Goal: Task Accomplishment & Management: Manage account settings

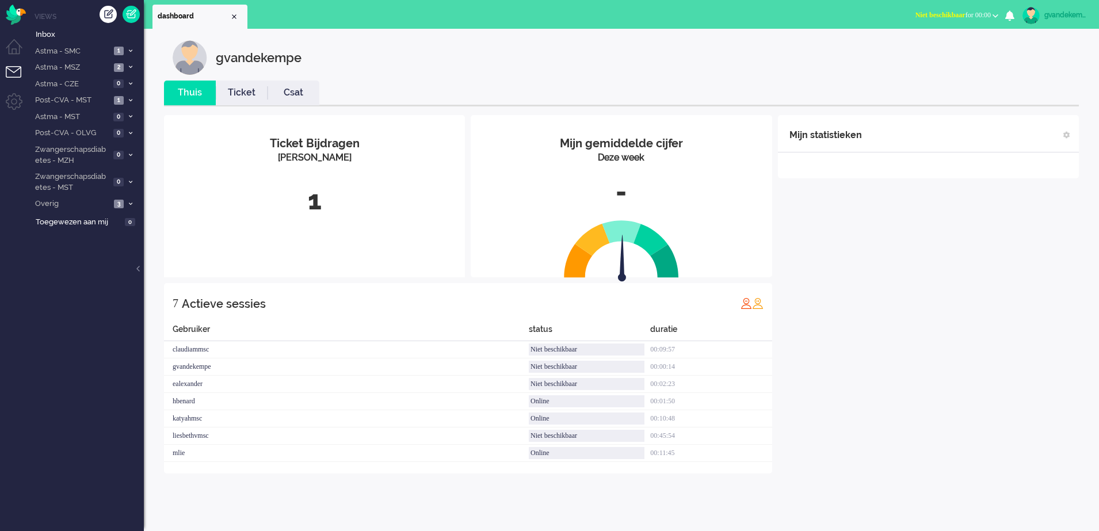
click at [994, 14] on b "button" at bounding box center [996, 16] width 6 height 4
click at [923, 50] on label "Online" at bounding box center [950, 52] width 91 height 10
click at [129, 202] on icon at bounding box center [130, 204] width 3 height 4
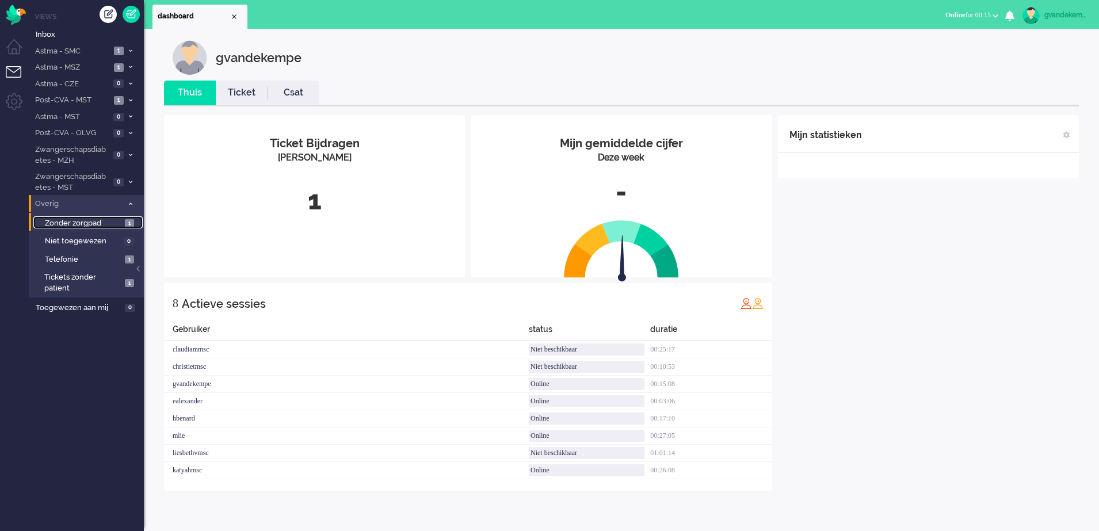
click at [127, 223] on span "1" at bounding box center [129, 223] width 9 height 9
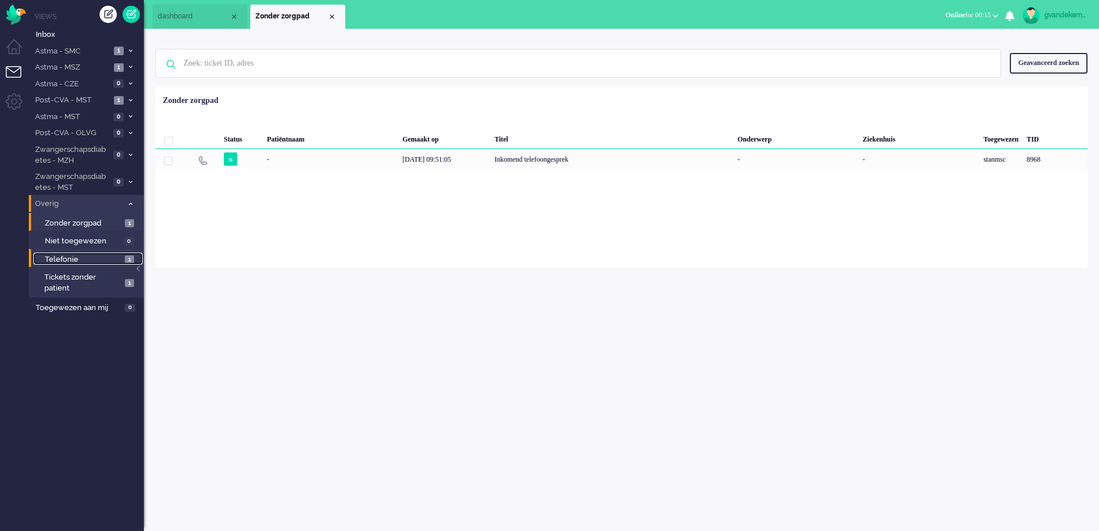
click at [125, 256] on span "1" at bounding box center [129, 259] width 9 height 9
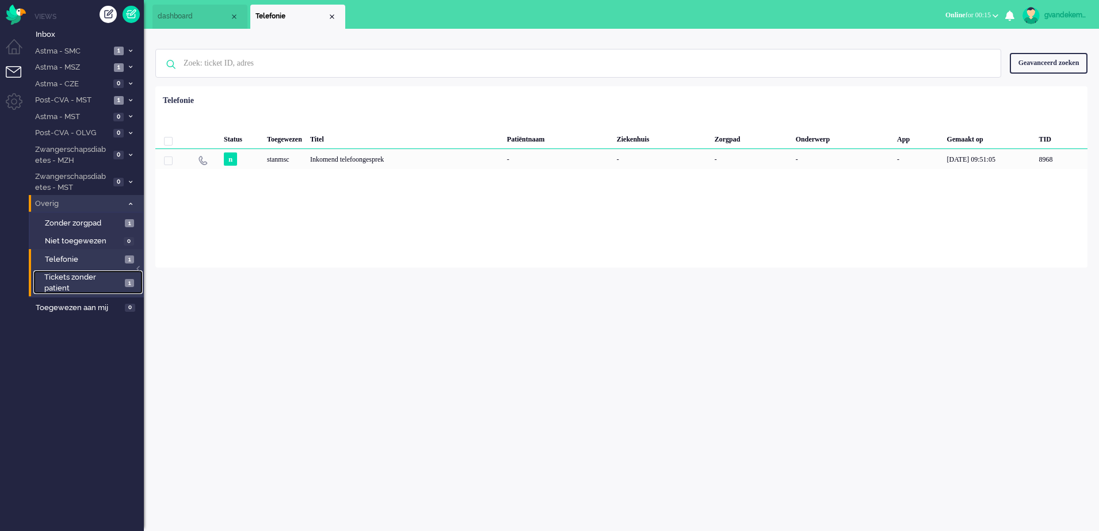
click at [127, 287] on span "1" at bounding box center [129, 283] width 9 height 9
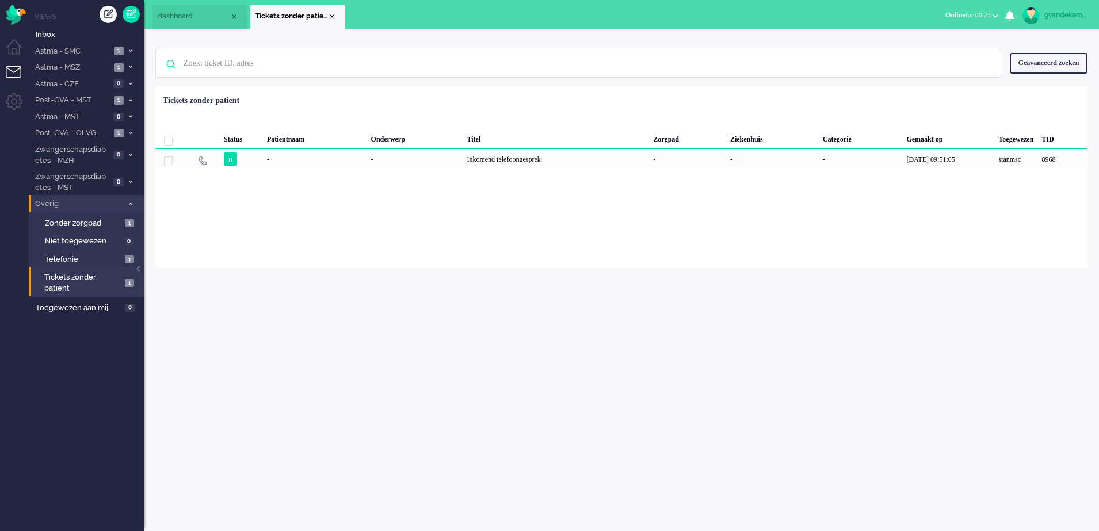
click at [129, 205] on icon at bounding box center [130, 204] width 3 height 4
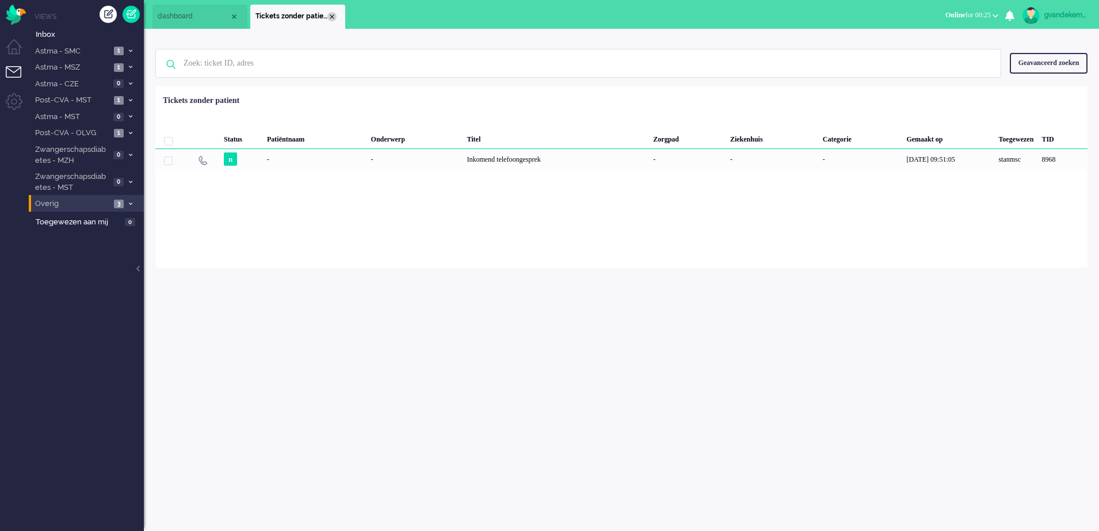
click at [332, 17] on div "Close tab" at bounding box center [331, 16] width 9 height 9
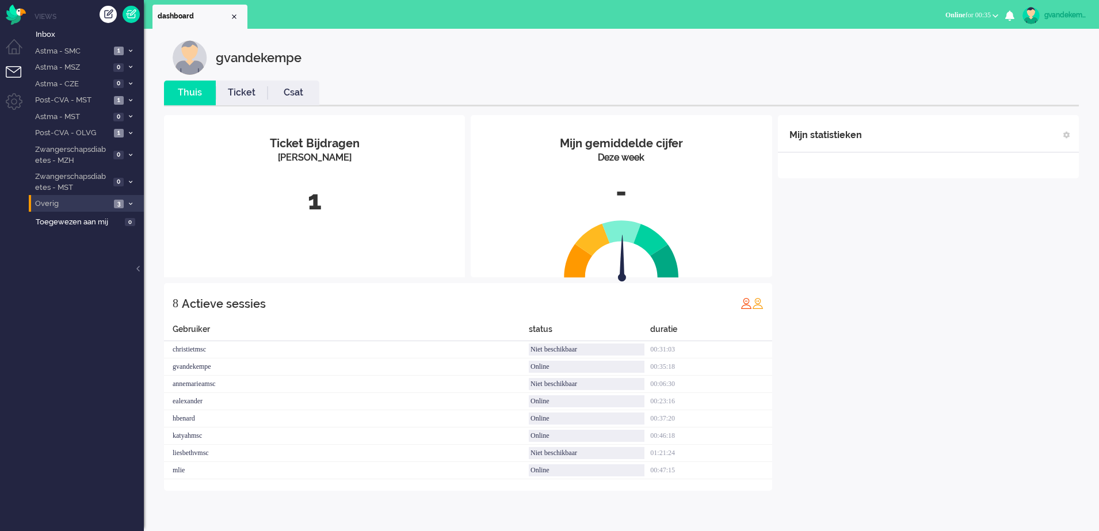
click at [905, 289] on div "Mijn statistieken + Statistieken toevoegen Bel tijd (gemiddelde dag) Wrapup tij…" at bounding box center [928, 303] width 301 height 376
click at [131, 98] on icon at bounding box center [130, 100] width 3 height 4
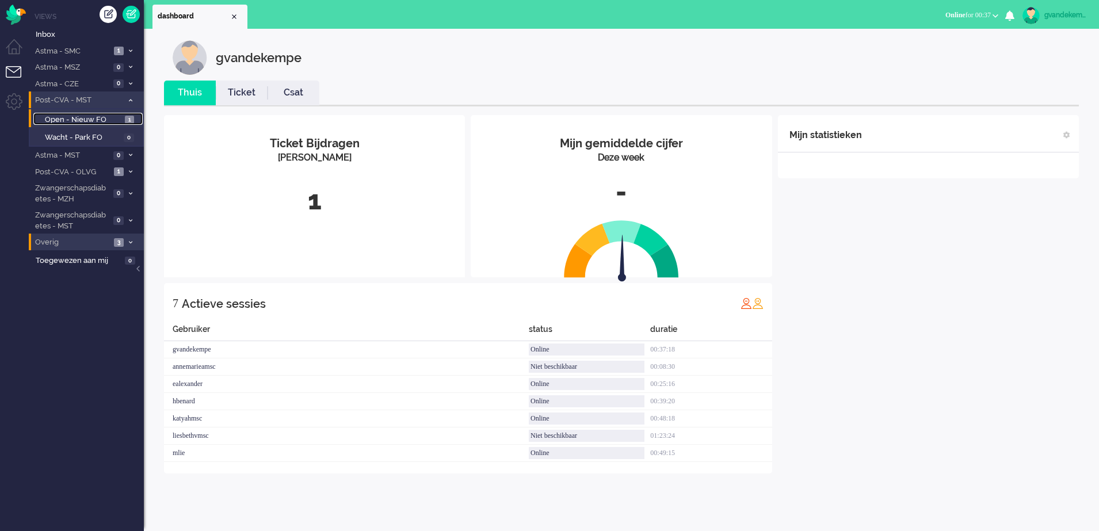
click at [96, 115] on span "Open - Nieuw FO" at bounding box center [83, 120] width 77 height 11
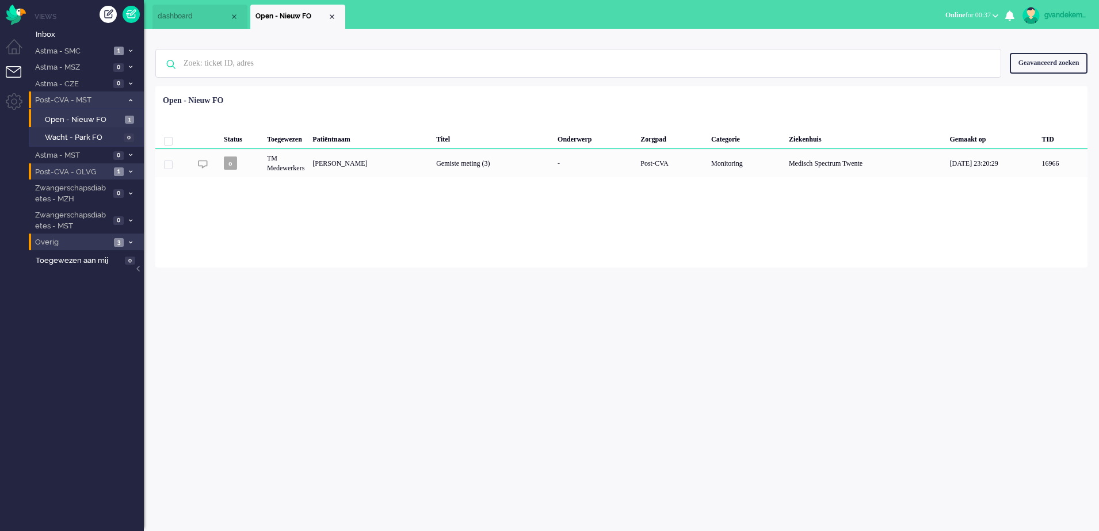
click at [135, 169] on li "Post-CVA - OLVG 1" at bounding box center [86, 171] width 115 height 17
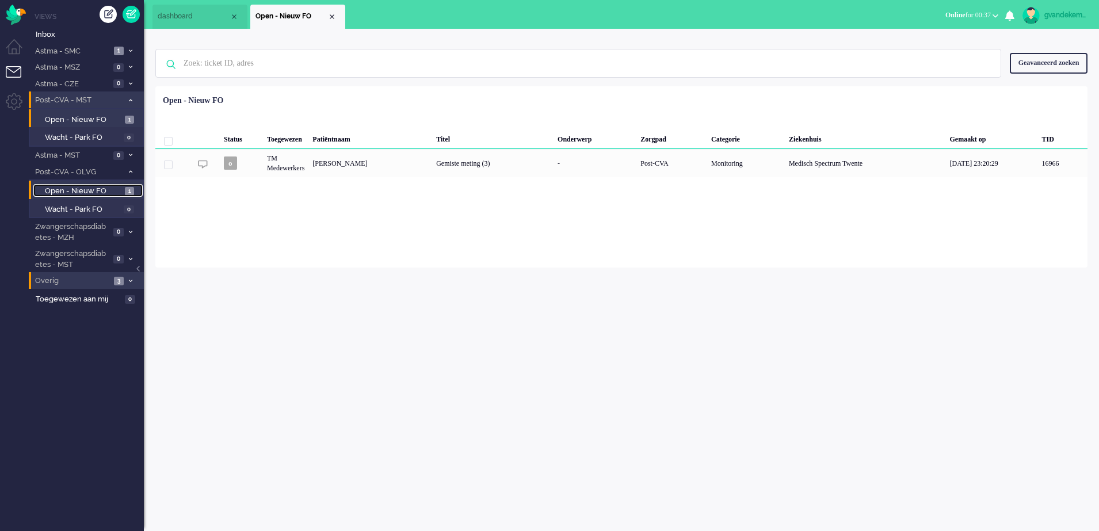
click at [106, 188] on span "Open - Nieuw FO" at bounding box center [83, 191] width 77 height 11
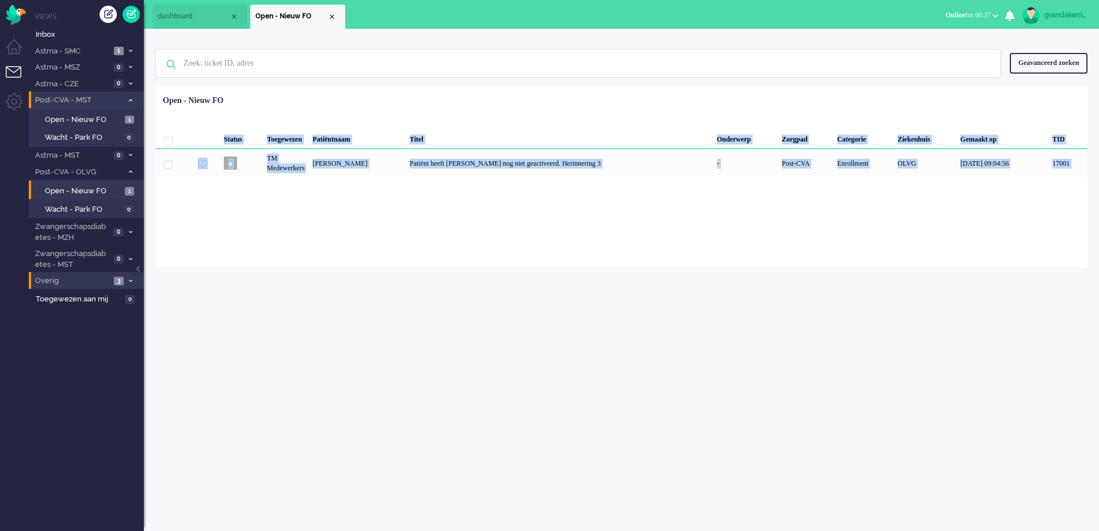
drag, startPoint x: 366, startPoint y: 119, endPoint x: 430, endPoint y: 219, distance: 119.5
click at [430, 219] on div "Loading... Status Toegewezen Patiëntnaam Titel Onderwerp Zorgpad Categorie Ziek…" at bounding box center [621, 176] width 932 height 181
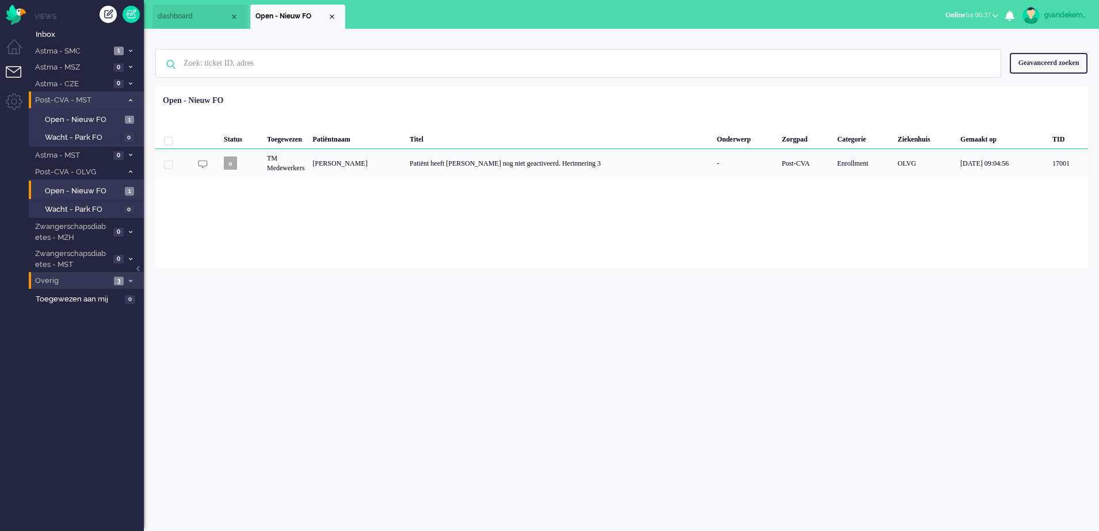
click at [430, 219] on div "Loading... Status Toegewezen Patiëntnaam Titel Onderwerp Zorgpad Categorie Ziek…" at bounding box center [621, 176] width 932 height 181
click at [332, 18] on div "Close tab" at bounding box center [331, 16] width 9 height 9
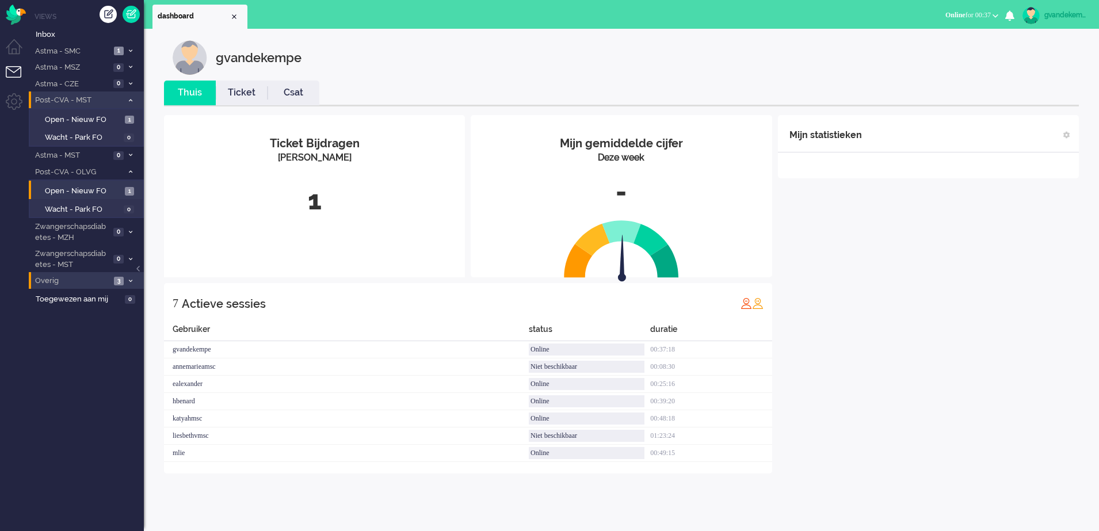
click at [955, 233] on div "Mijn statistieken + Statistieken toevoegen Bel tijd (gemiddelde dag) Wrapup tij…" at bounding box center [928, 294] width 301 height 358
click at [976, 257] on div "Mijn statistieken + Statistieken toevoegen Bel tijd (gemiddelde dag) Wrapup tij…" at bounding box center [928, 303] width 301 height 376
click at [1006, 379] on div "Mijn statistieken + Statistieken toevoegen Bel tijd (gemiddelde dag) Wrapup tij…" at bounding box center [928, 303] width 301 height 376
click at [1024, 278] on div "Mijn statistieken + Statistieken toevoegen Bel tijd (gemiddelde dag) Wrapup tij…" at bounding box center [928, 303] width 301 height 376
click at [972, 291] on div "Mijn statistieken + Statistieken toevoegen Bel tijd (gemiddelde dag) Wrapup tij…" at bounding box center [928, 303] width 301 height 376
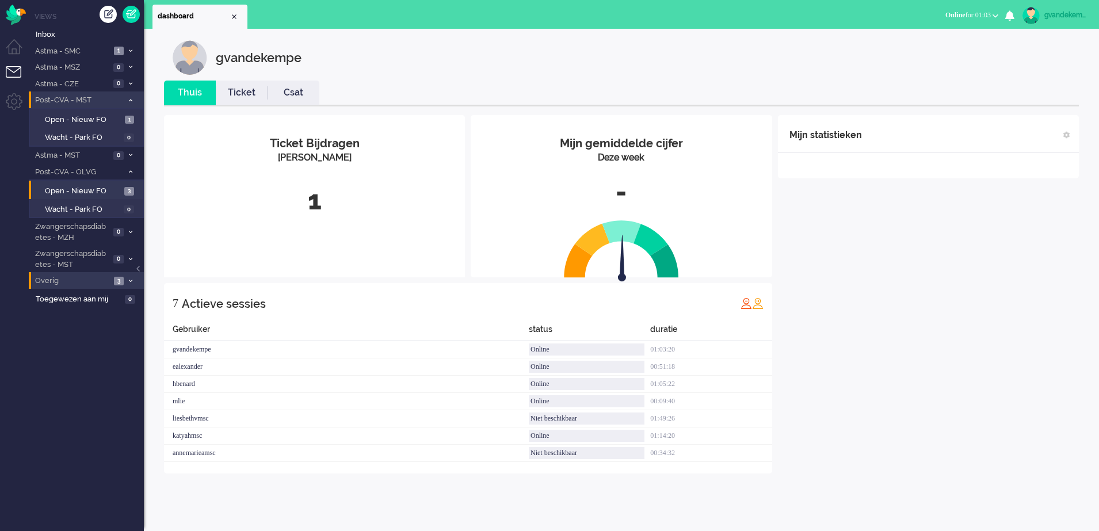
click at [979, 281] on div "Mijn statistieken + Statistieken toevoegen Bel tijd (gemiddelde dag) Wrapup tij…" at bounding box center [928, 294] width 301 height 358
click at [1018, 355] on div "Mijn statistieken + Statistieken toevoegen Bel tijd (gemiddelde dag) Wrapup tij…" at bounding box center [928, 294] width 301 height 358
click at [927, 322] on div "Mijn statistieken + Statistieken toevoegen Bel tijd (gemiddelde dag) Wrapup tij…" at bounding box center [928, 294] width 301 height 358
click at [965, 316] on div "Mijn statistieken + Statistieken toevoegen Bel tijd (gemiddelde dag) Wrapup tij…" at bounding box center [928, 294] width 301 height 358
click at [900, 280] on div "Mijn statistieken + Statistieken toevoegen Bel tijd (gemiddelde dag) Wrapup tij…" at bounding box center [928, 294] width 301 height 358
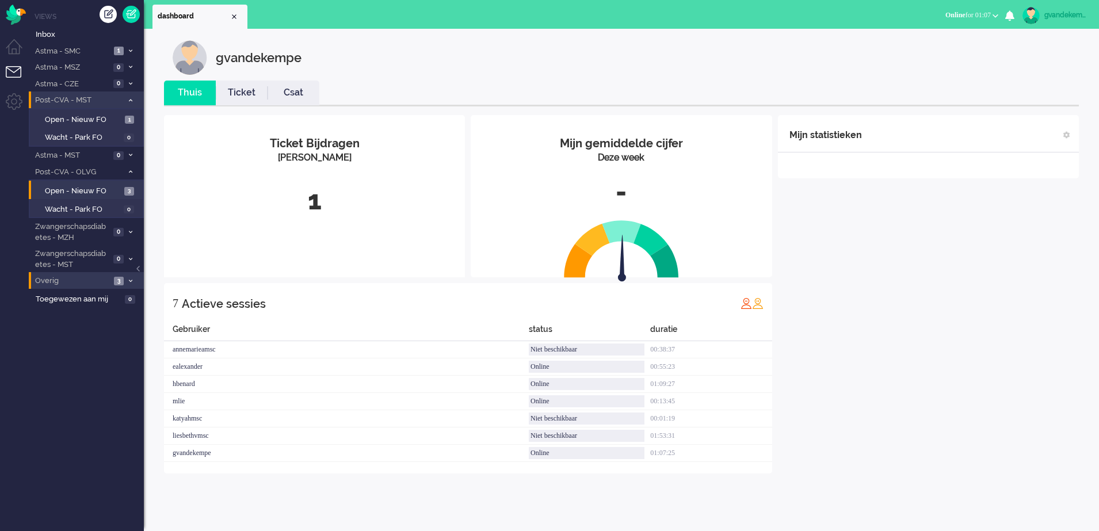
click at [945, 311] on div "Mijn statistieken + Statistieken toevoegen Bel tijd (gemiddelde dag) Wrapup tij…" at bounding box center [928, 294] width 301 height 358
click at [894, 353] on div "Mijn statistieken + Statistieken toevoegen Bel tijd (gemiddelde dag) Wrapup tij…" at bounding box center [928, 294] width 301 height 358
click at [919, 353] on div "Mijn statistieken + Statistieken toevoegen Bel tijd (gemiddelde dag) Wrapup tij…" at bounding box center [928, 294] width 301 height 358
click at [876, 251] on div "Mijn statistieken + Statistieken toevoegen Bel tijd (gemiddelde dag) Wrapup tij…" at bounding box center [928, 294] width 301 height 358
click at [919, 320] on div "Mijn statistieken + Statistieken toevoegen Bel tijd (gemiddelde dag) Wrapup tij…" at bounding box center [928, 294] width 301 height 358
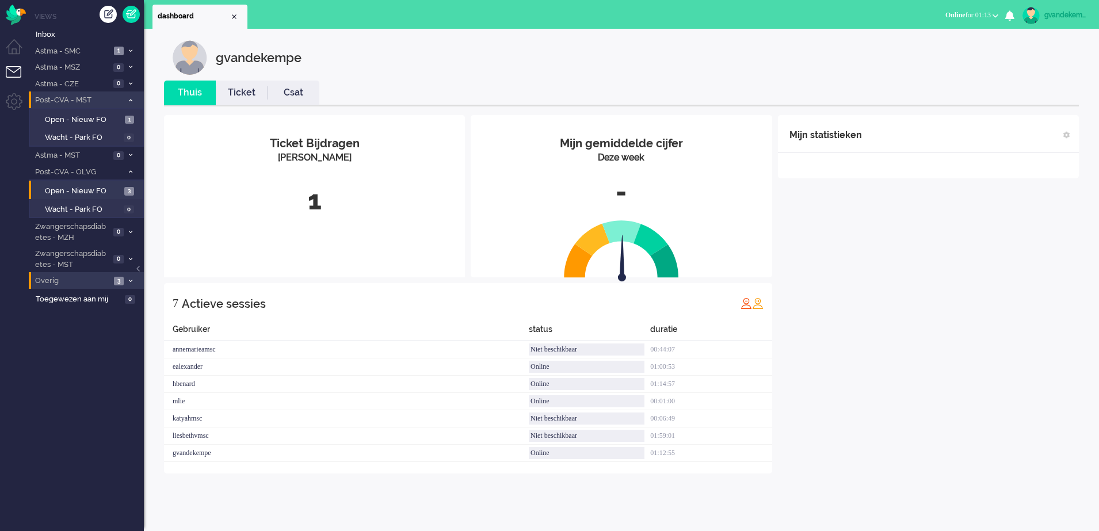
click at [976, 273] on div "Mijn statistieken + Statistieken toevoegen Bel tijd (gemiddelde dag) Wrapup tij…" at bounding box center [928, 294] width 301 height 358
click at [113, 192] on span "Open - Nieuw FO" at bounding box center [83, 191] width 77 height 11
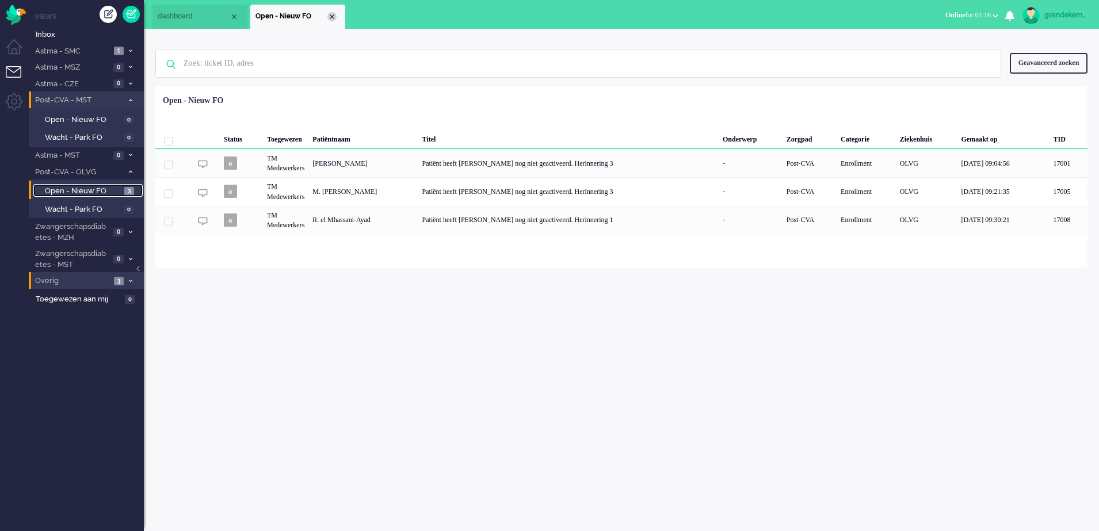
click at [335, 17] on div "Close tab" at bounding box center [331, 16] width 9 height 9
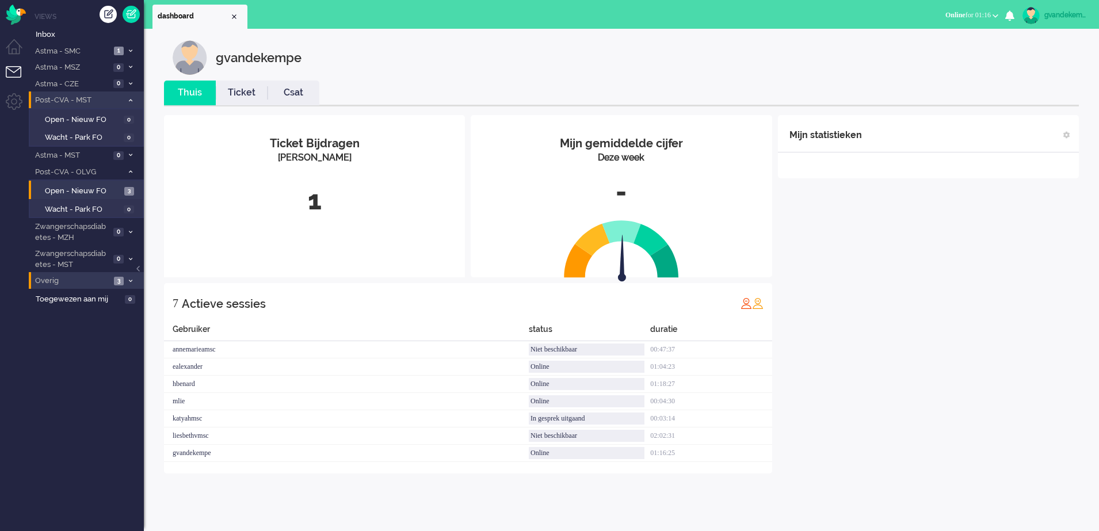
click at [980, 243] on div "Mijn statistieken + Statistieken toevoegen Bel tijd (gemiddelde dag) Wrapup tij…" at bounding box center [928, 294] width 301 height 358
click at [821, 199] on div "Mijn statistieken + Statistieken toevoegen Bel tijd (gemiddelde dag) Wrapup tij…" at bounding box center [928, 294] width 301 height 358
click at [896, 261] on div "Mijn statistieken + Statistieken toevoegen Bel tijd (gemiddelde dag) Wrapup tij…" at bounding box center [928, 294] width 301 height 358
click at [916, 306] on div "Mijn statistieken + Statistieken toevoegen Bel tijd (gemiddelde dag) Wrapup tij…" at bounding box center [928, 294] width 301 height 358
click at [879, 292] on div "Mijn statistieken + Statistieken toevoegen Bel tijd (gemiddelde dag) Wrapup tij…" at bounding box center [928, 294] width 301 height 358
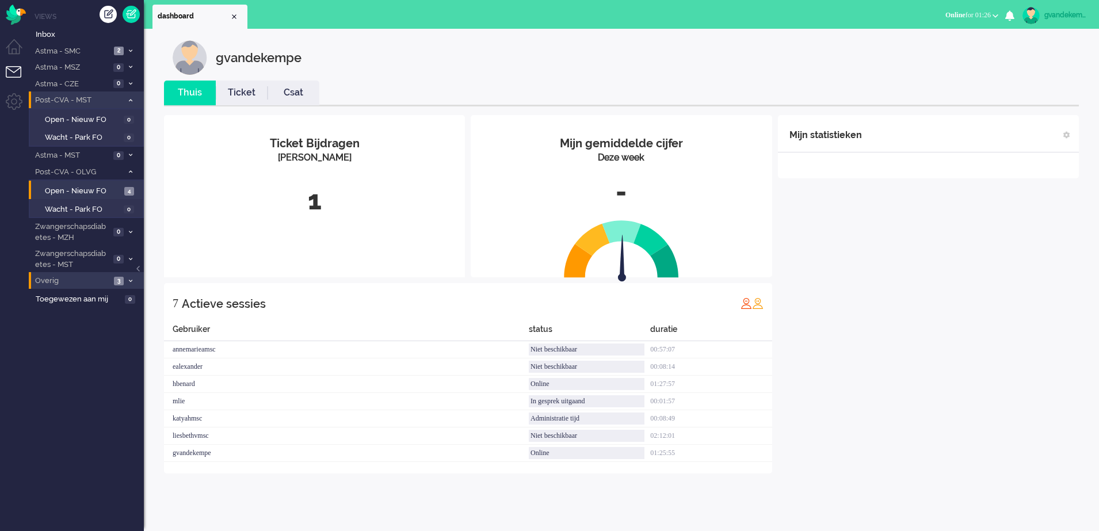
click at [933, 292] on div "Mijn statistieken + Statistieken toevoegen Bel tijd (gemiddelde dag) Wrapup tij…" at bounding box center [928, 294] width 301 height 358
click at [121, 194] on link "Open - Nieuw FO 4" at bounding box center [87, 190] width 109 height 13
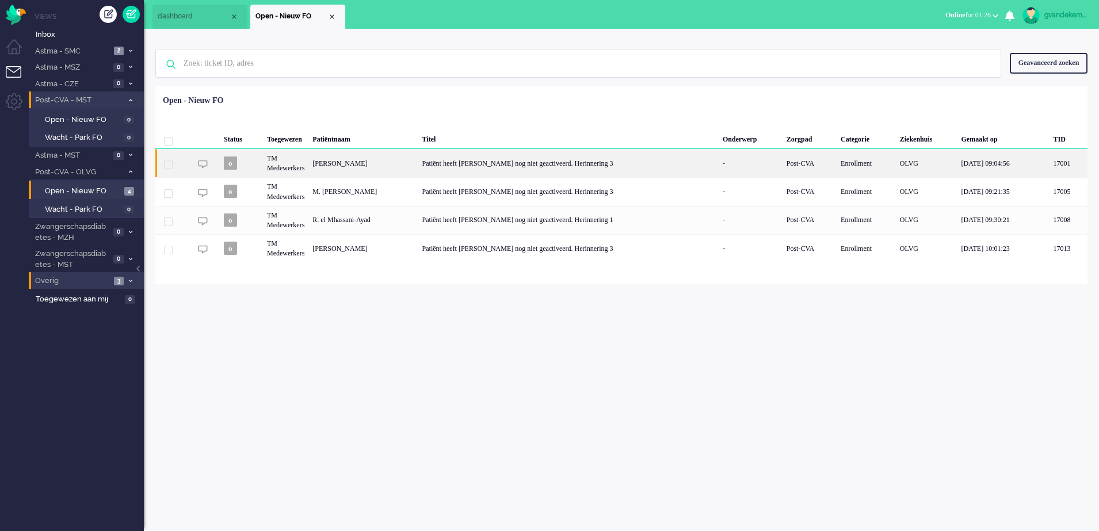
click at [386, 166] on div "[PERSON_NAME]" at bounding box center [362, 163] width 109 height 28
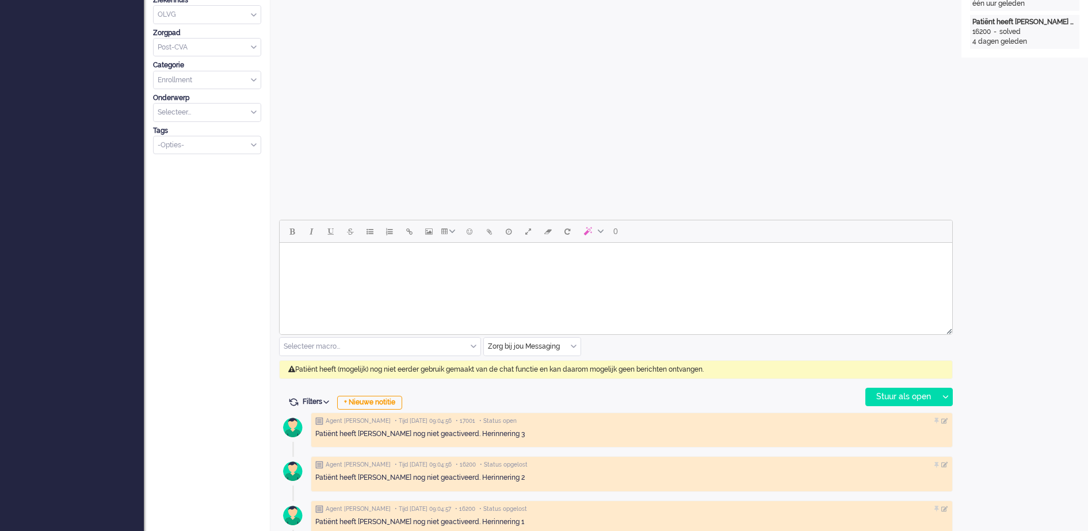
scroll to position [349, 0]
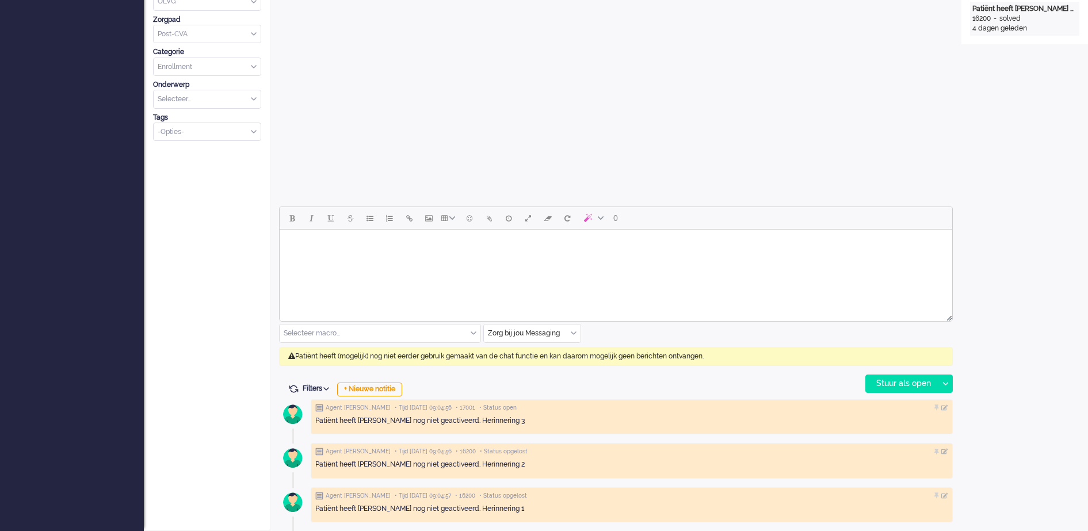
click at [1017, 142] on div "Open custom software Patiëntnaam [PERSON_NAME] PatiëntId 3a5d4f4e-aeae-41b6-afd…" at bounding box center [1024, 108] width 127 height 845
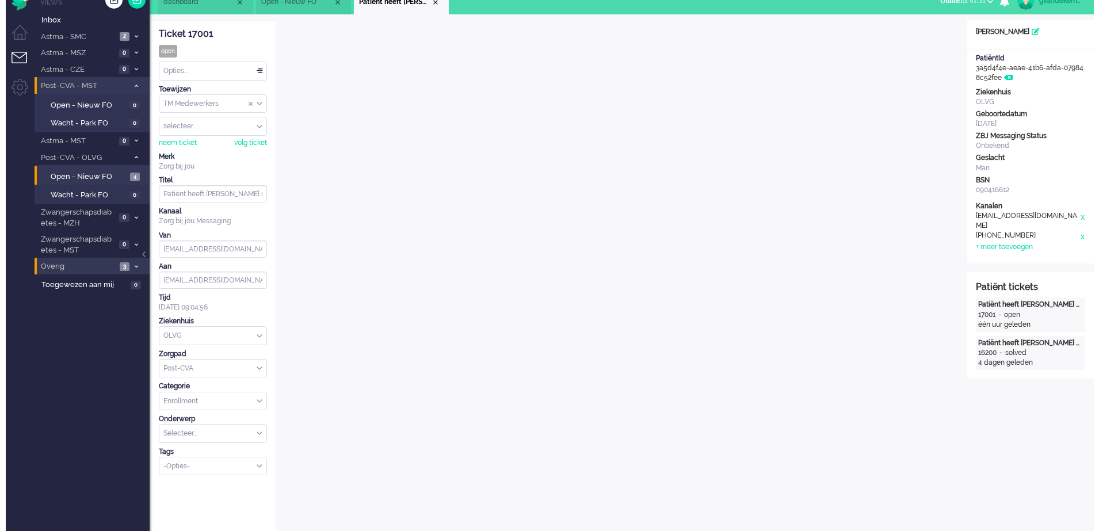
scroll to position [0, 0]
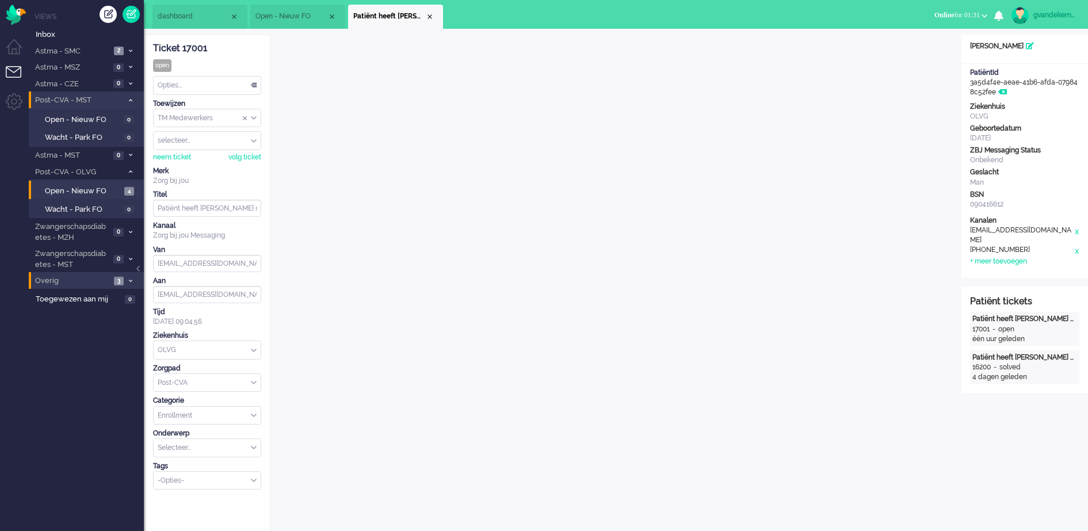
click at [310, 14] on span "Open - Nieuw FO" at bounding box center [291, 17] width 72 height 10
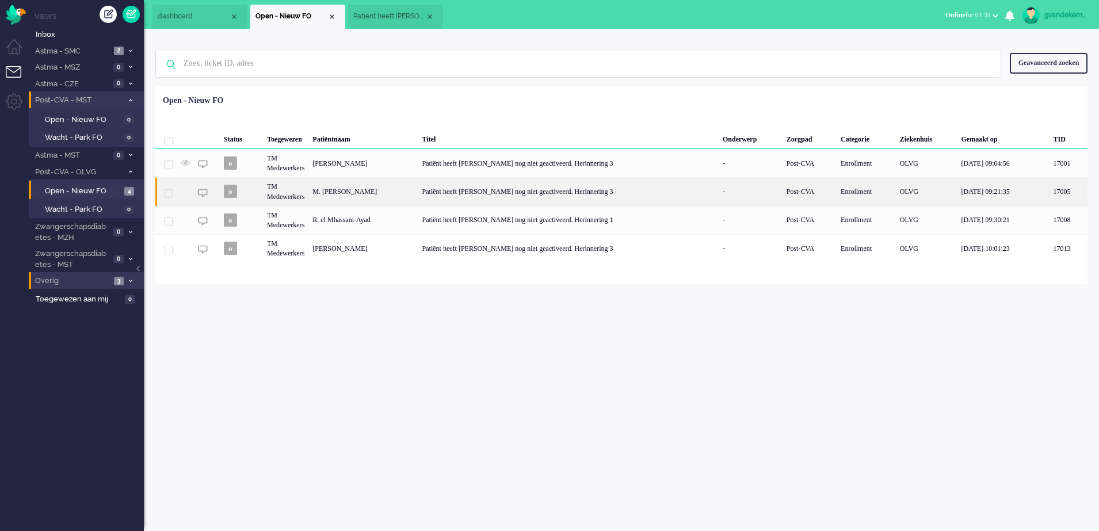
click at [344, 194] on div "M. [PERSON_NAME]" at bounding box center [362, 191] width 109 height 28
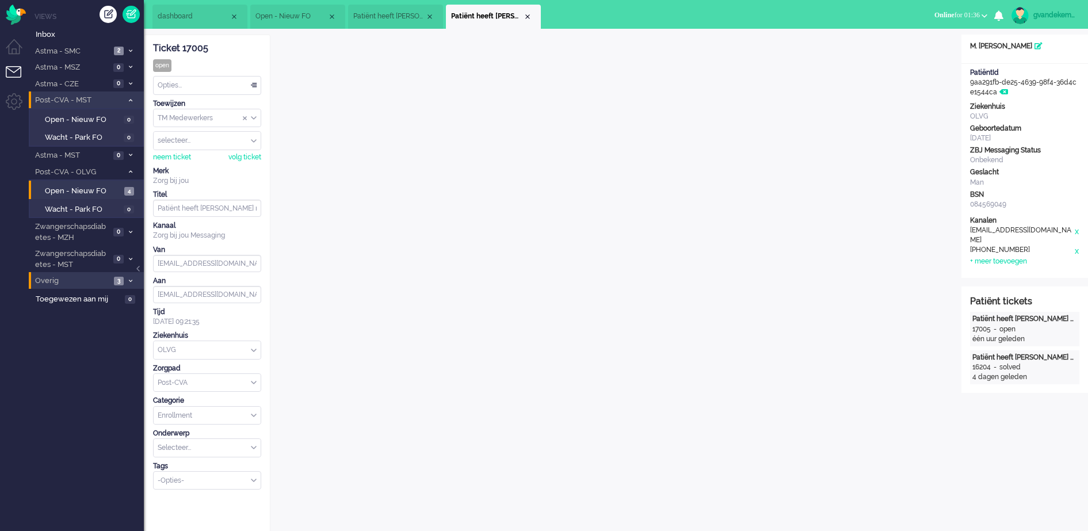
click at [282, 16] on span "Open - Nieuw FO" at bounding box center [291, 17] width 72 height 10
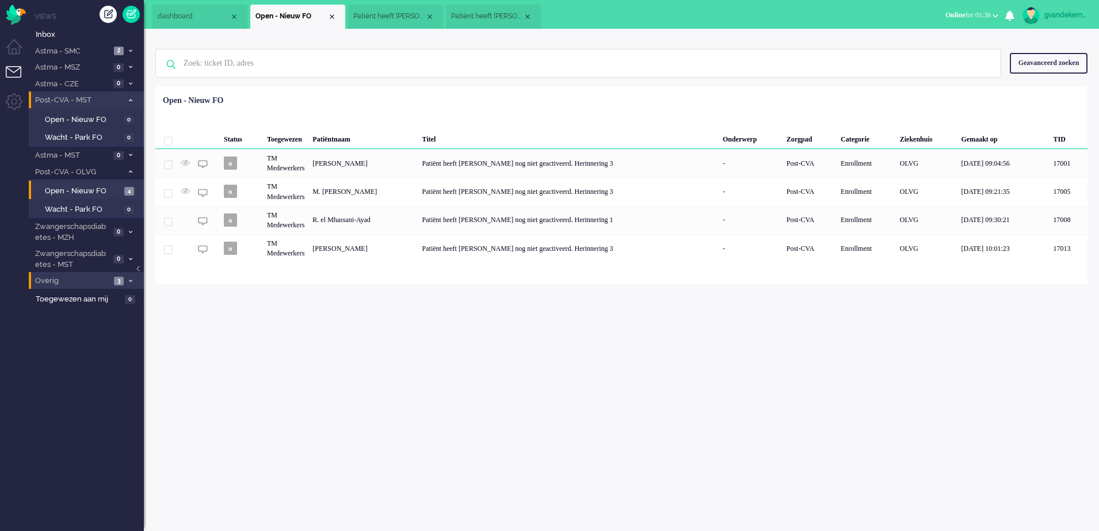
click at [178, 16] on span "dashboard" at bounding box center [194, 17] width 72 height 10
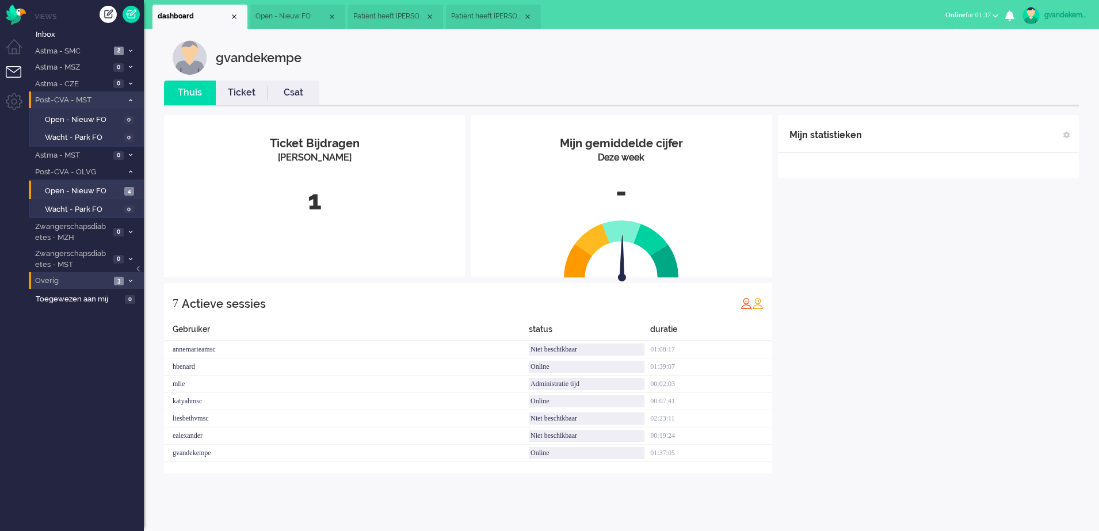
click at [400, 18] on span "Patiënt heeft [PERSON_NAME] nog niet geactiveerd. Herinnering 3" at bounding box center [389, 17] width 72 height 10
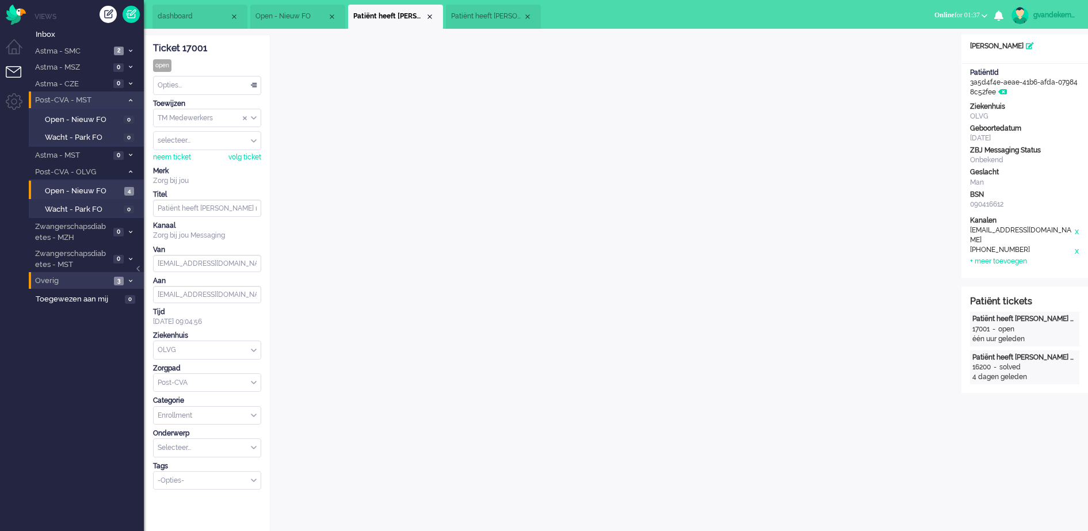
click at [470, 18] on span "Patiënt heeft [PERSON_NAME] nog niet geactiveerd. Herinnering 3" at bounding box center [487, 17] width 72 height 10
click at [196, 13] on span "dashboard" at bounding box center [194, 17] width 72 height 10
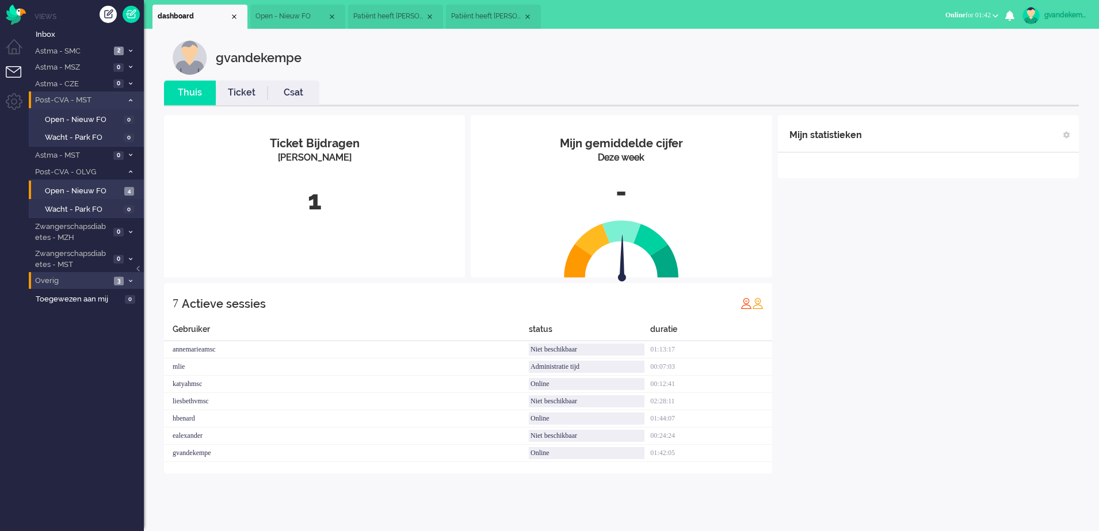
click at [999, 300] on div "Mijn statistieken + Statistieken toevoegen Bel tijd (gemiddelde dag) Wrapup tij…" at bounding box center [928, 294] width 301 height 358
click at [411, 19] on span "Patiënt heeft [PERSON_NAME] nog niet geactiveerd. Herinnering 3" at bounding box center [389, 17] width 72 height 10
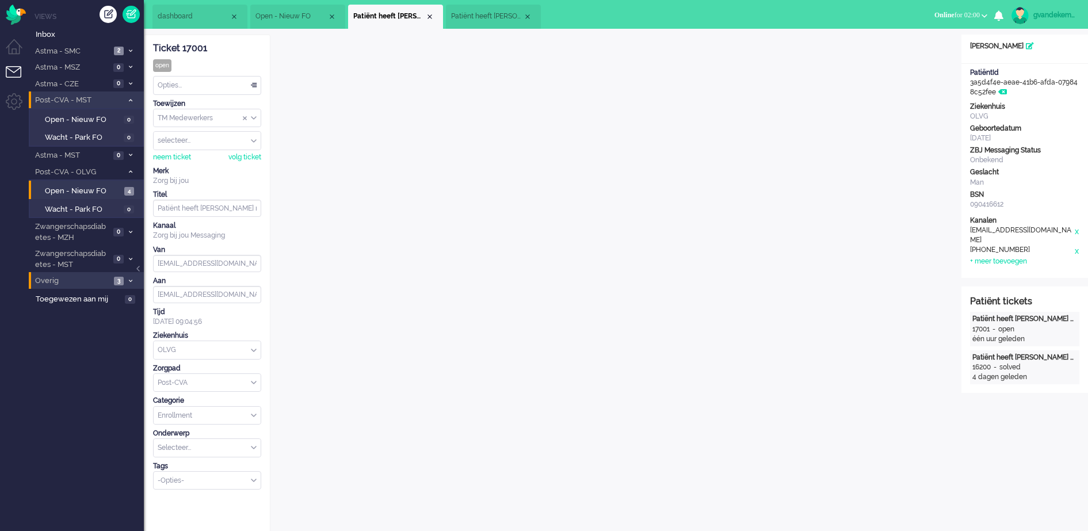
click at [1048, 483] on div "Open custom software Patiëntnaam [PERSON_NAME] PatiëntId 3a5d4f4e-aeae-41b6-afd…" at bounding box center [1024, 457] width 127 height 845
click at [255, 85] on div "Opties..." at bounding box center [207, 86] width 107 height 18
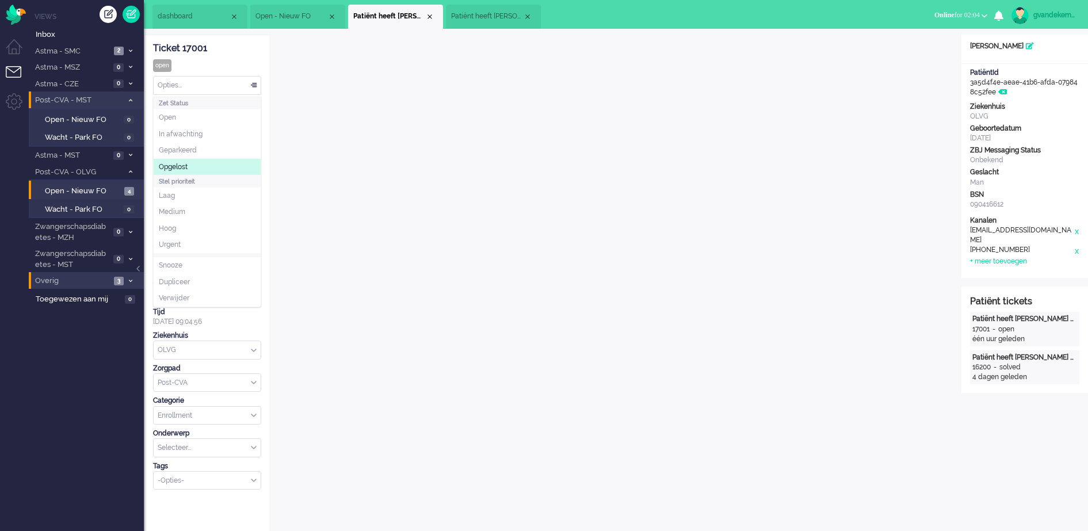
click at [194, 163] on li "Opgelost" at bounding box center [207, 167] width 107 height 17
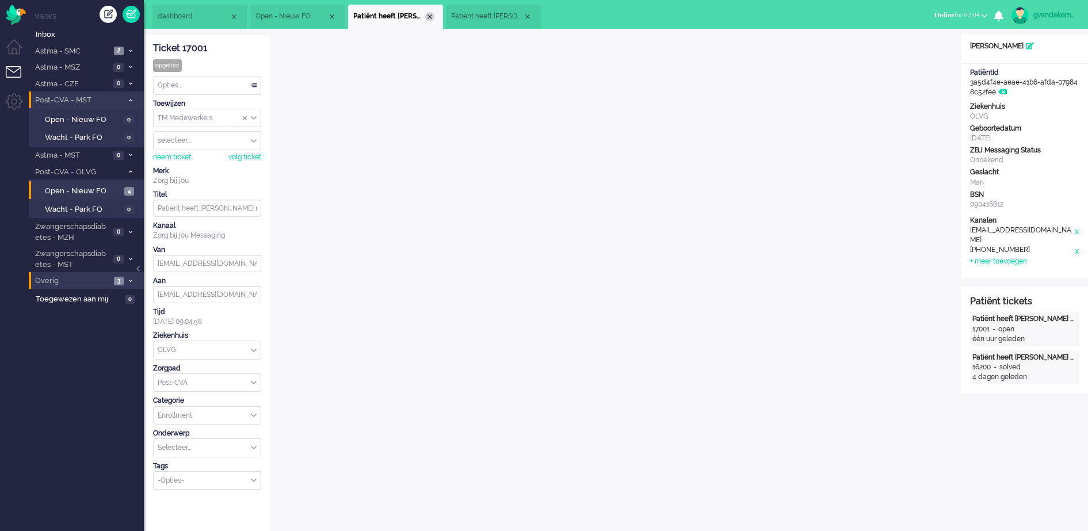
click at [429, 16] on div "Close tab" at bounding box center [429, 16] width 9 height 9
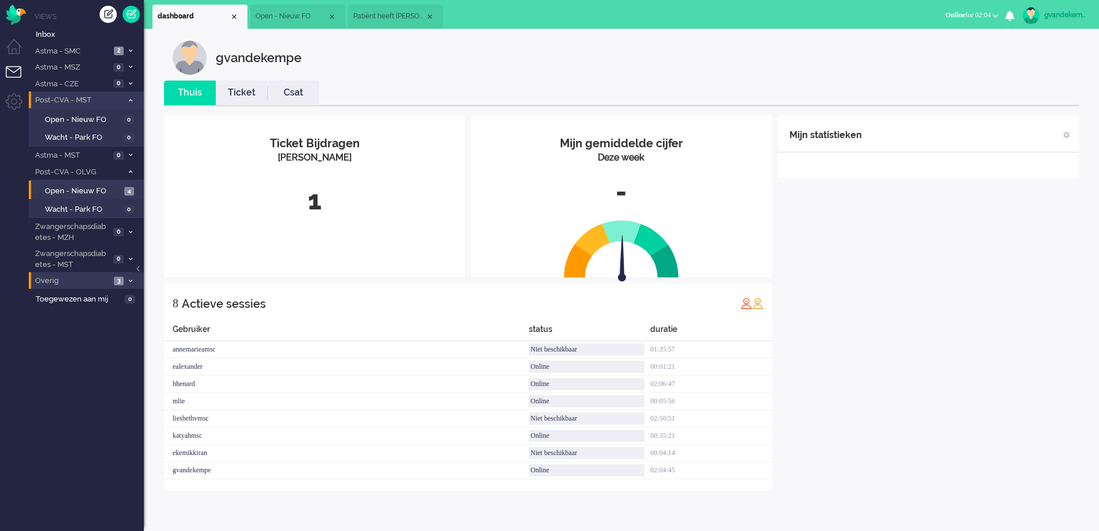
click at [381, 14] on span "Patiënt heeft [PERSON_NAME] nog niet geactiveerd. Herinnering 3" at bounding box center [389, 17] width 72 height 10
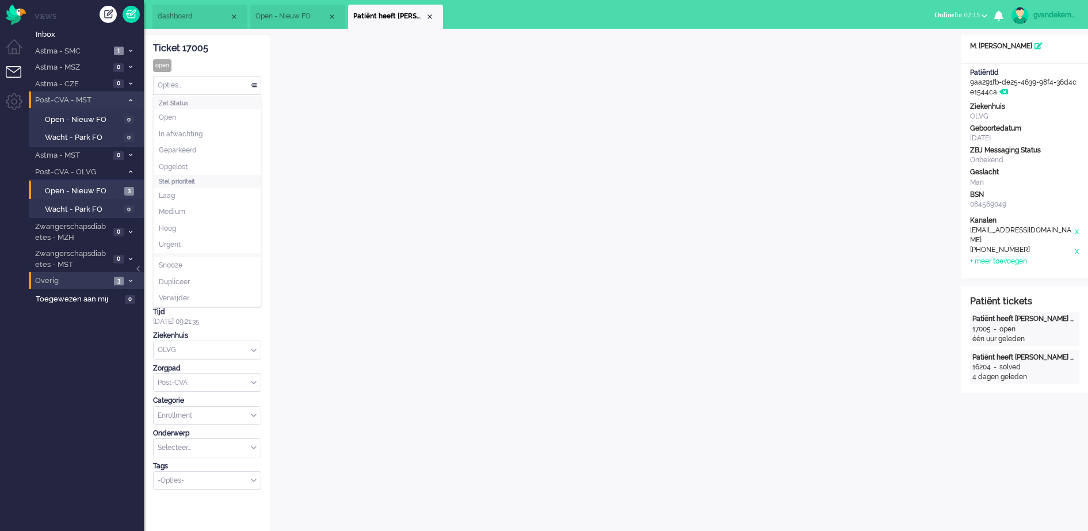
click at [254, 84] on div "Opties..." at bounding box center [207, 86] width 107 height 18
click at [178, 162] on span "Opgelost" at bounding box center [173, 167] width 29 height 10
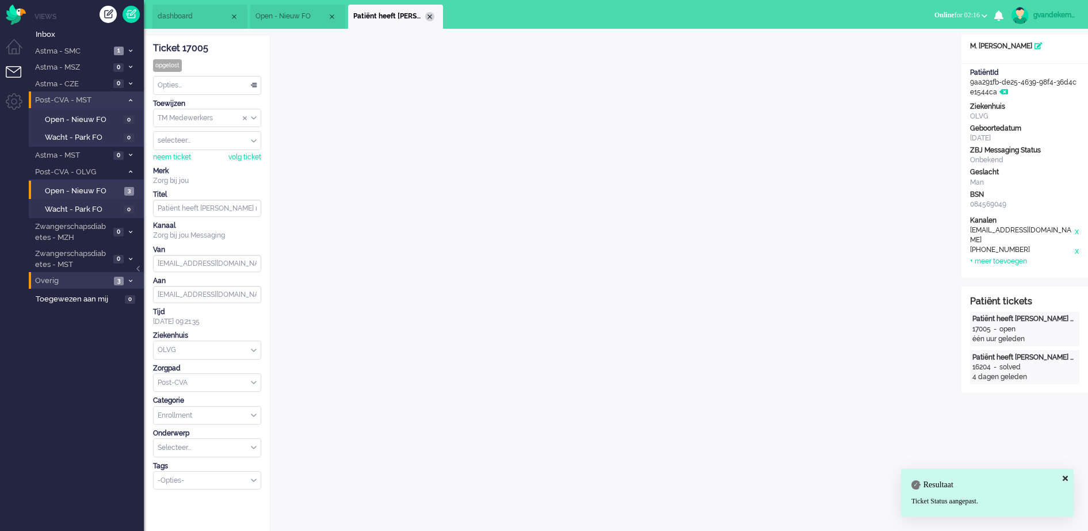
click at [429, 16] on div "Close tab" at bounding box center [429, 16] width 9 height 9
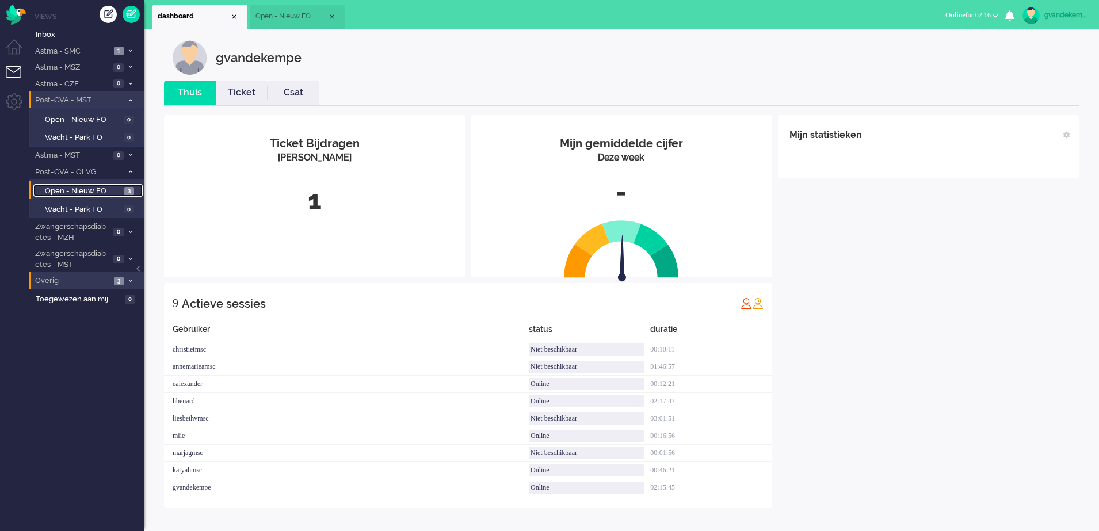
click at [99, 190] on span "Open - Nieuw FO" at bounding box center [83, 191] width 77 height 11
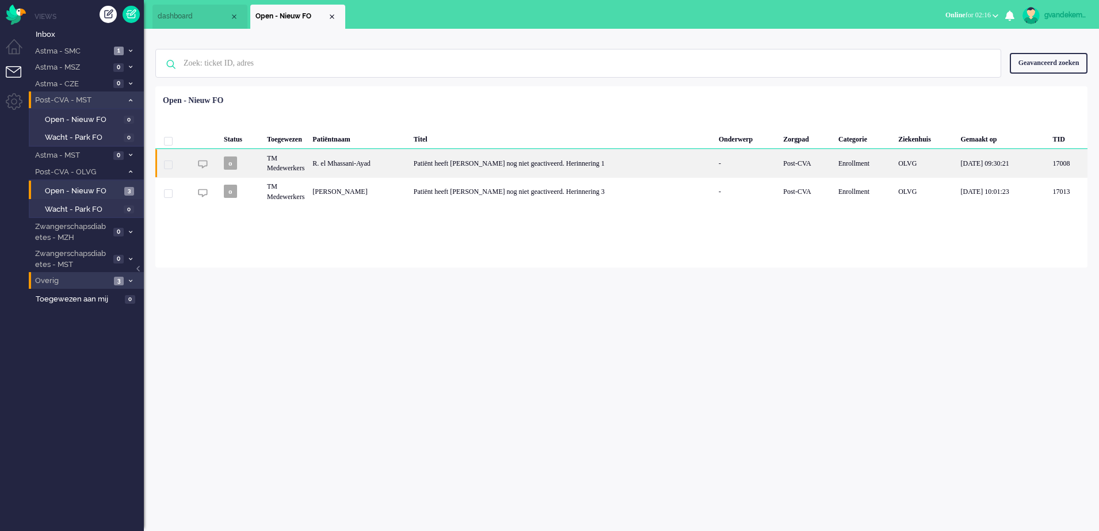
click at [577, 165] on div "Patiënt heeft [PERSON_NAME] nog niet geactiveerd. Herinnering 1" at bounding box center [562, 163] width 305 height 28
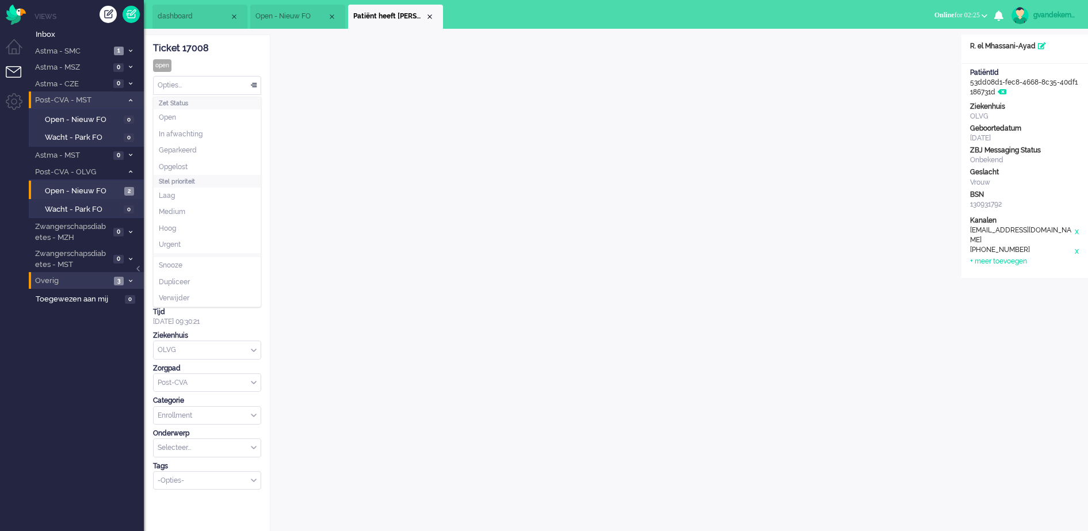
click at [255, 86] on div "Opties..." at bounding box center [207, 86] width 107 height 18
click at [234, 166] on li "Opgelost" at bounding box center [207, 167] width 107 height 17
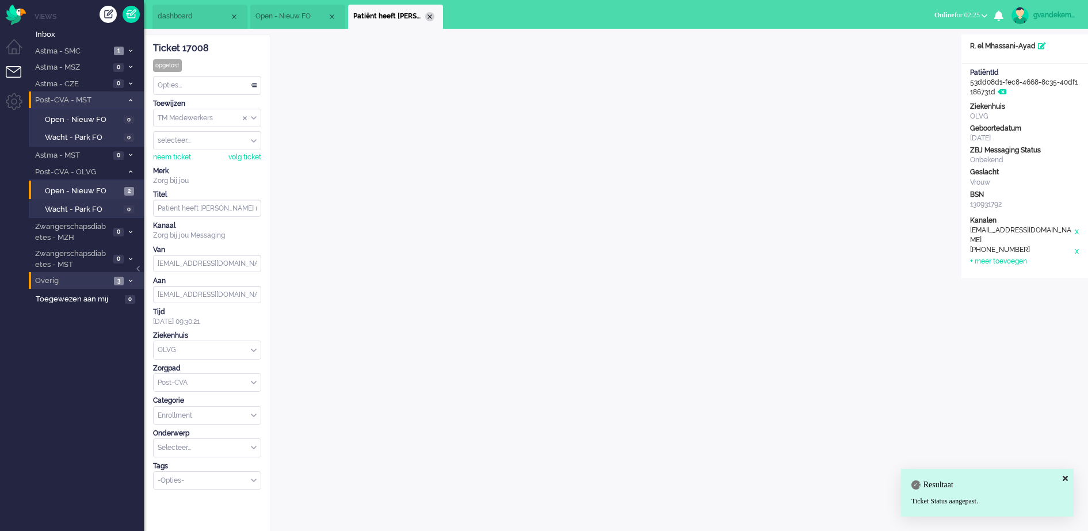
click at [429, 14] on div "Close tab" at bounding box center [429, 16] width 9 height 9
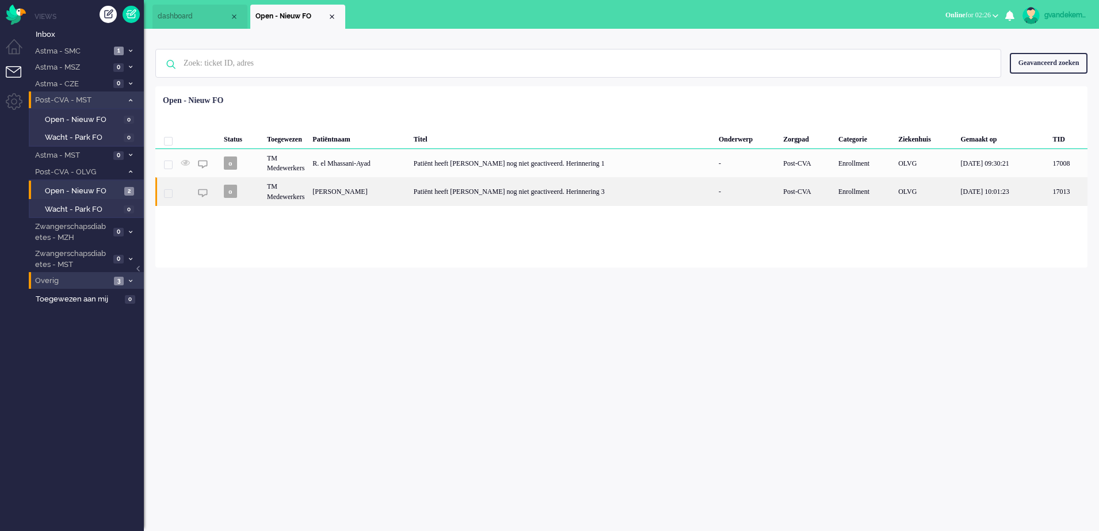
click at [615, 191] on div "Patiënt heeft [PERSON_NAME] nog niet geactiveerd. Herinnering 3" at bounding box center [562, 191] width 305 height 28
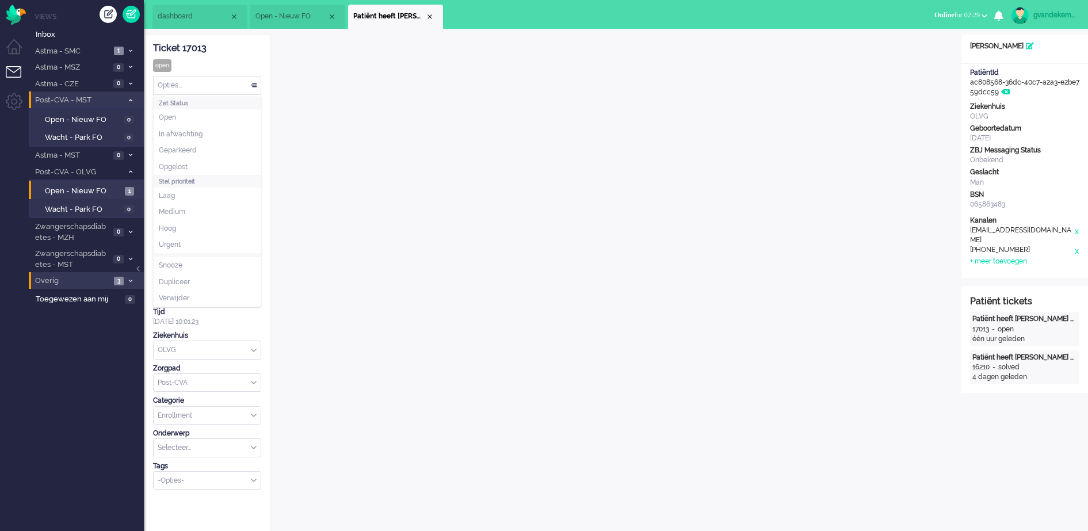
click at [257, 85] on div "Opties..." at bounding box center [207, 86] width 107 height 18
click at [211, 163] on li "Opgelost" at bounding box center [207, 167] width 107 height 17
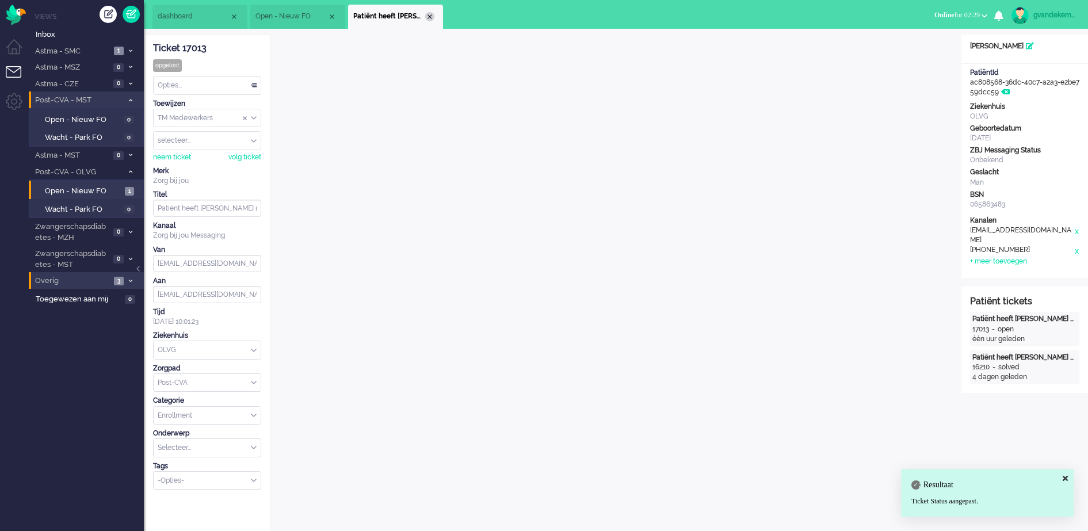
click at [431, 14] on div "Close tab" at bounding box center [429, 16] width 9 height 9
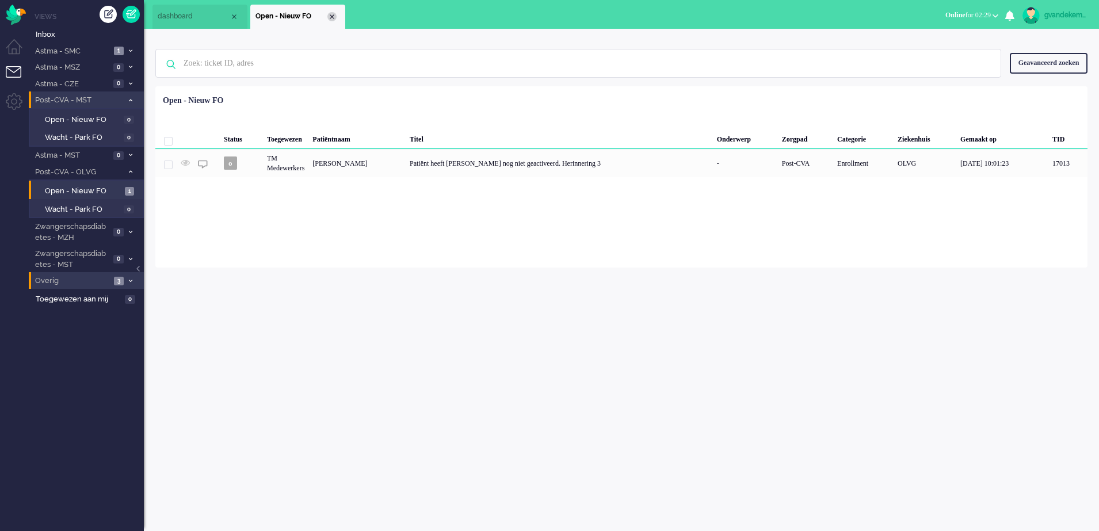
click at [329, 14] on div "Close tab" at bounding box center [331, 16] width 9 height 9
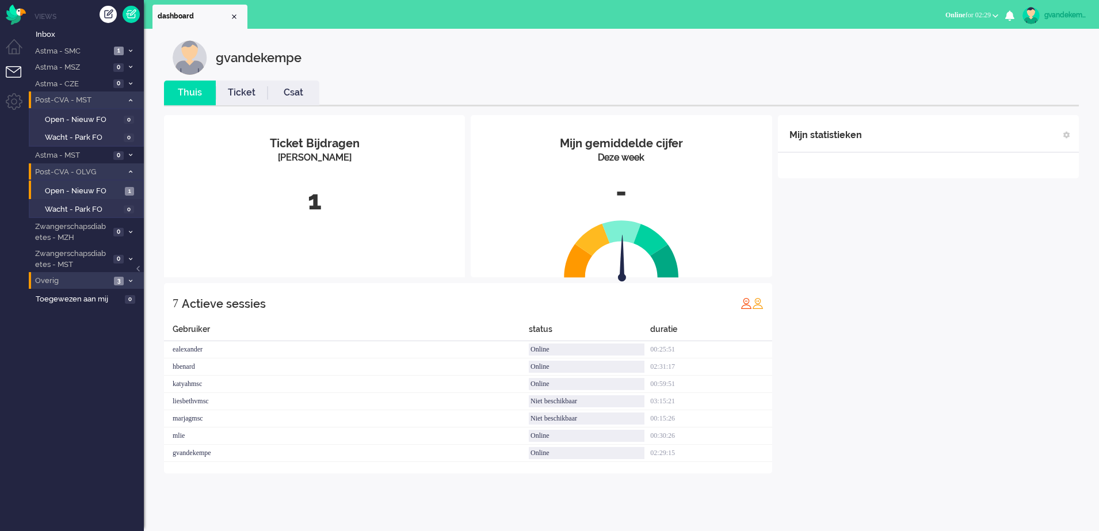
click at [129, 172] on icon at bounding box center [130, 172] width 3 height 4
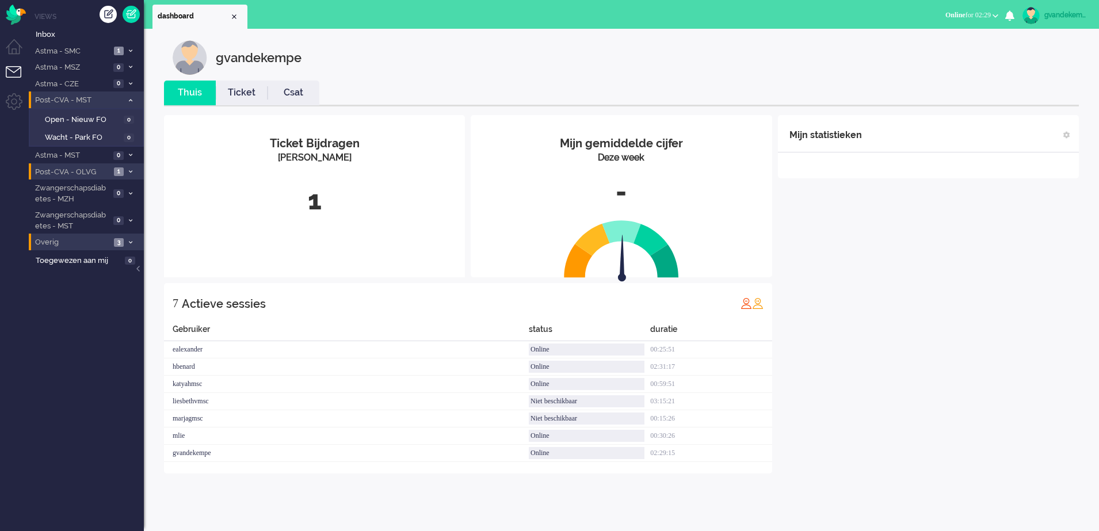
click at [129, 98] on span at bounding box center [130, 100] width 9 height 6
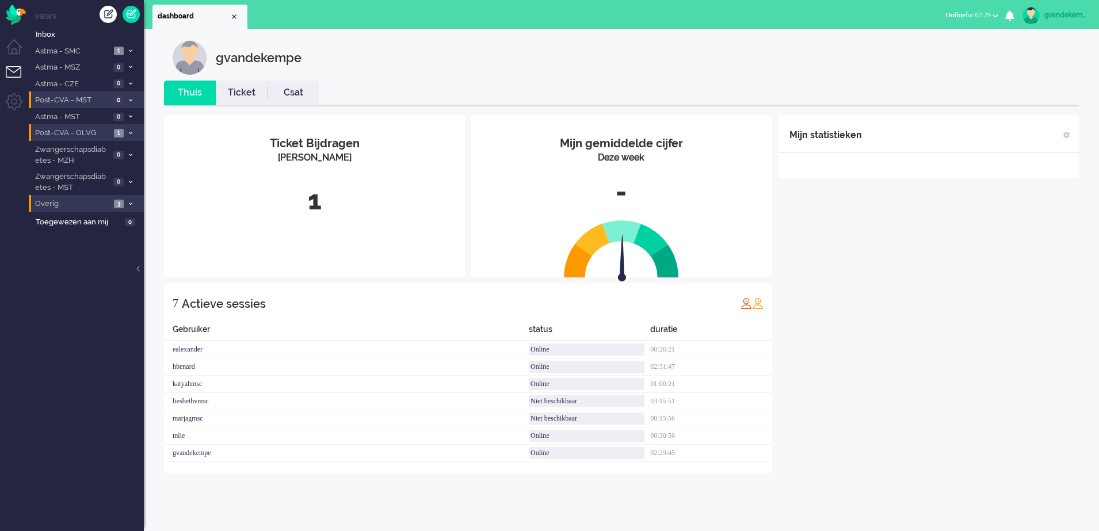
click at [128, 131] on span at bounding box center [130, 133] width 9 height 6
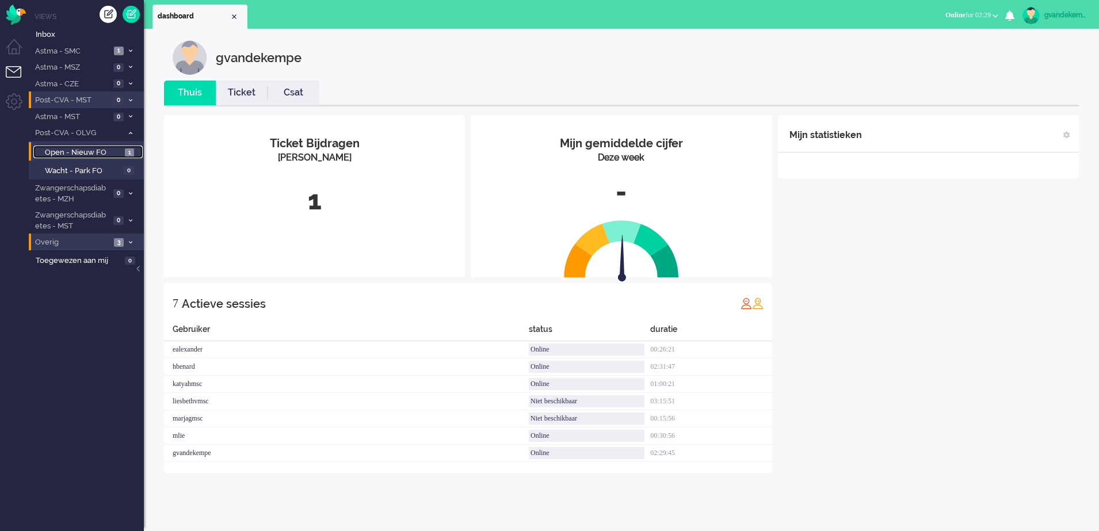
click at [107, 150] on span "Open - Nieuw FO" at bounding box center [83, 152] width 77 height 11
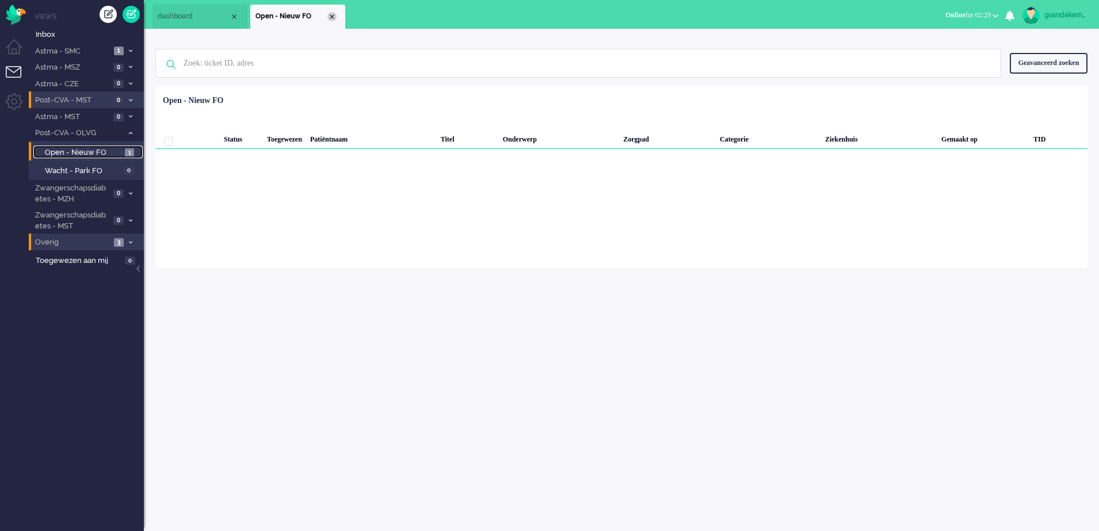
click at [330, 14] on div "Close tab" at bounding box center [331, 16] width 9 height 9
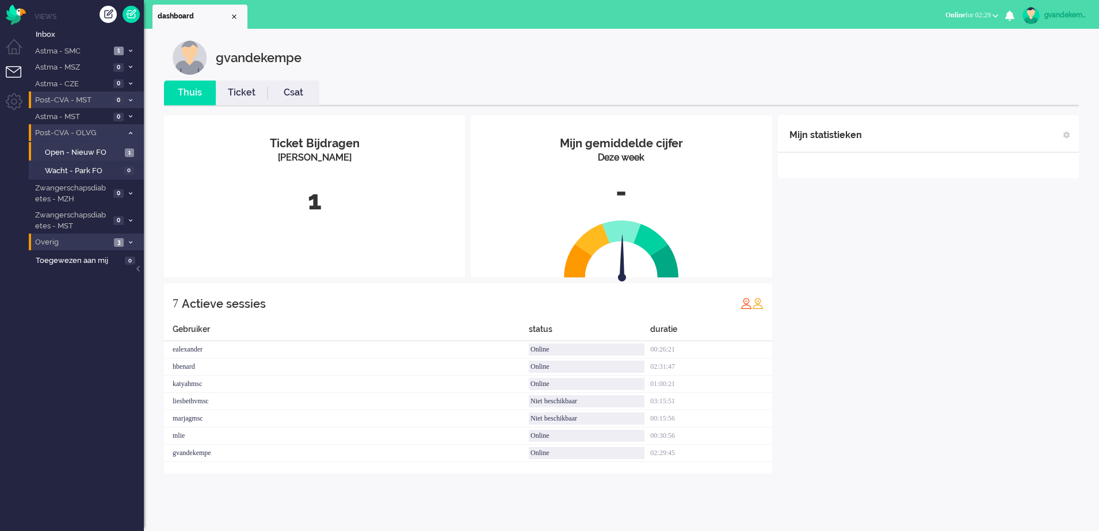
click at [129, 133] on icon at bounding box center [130, 133] width 3 height 4
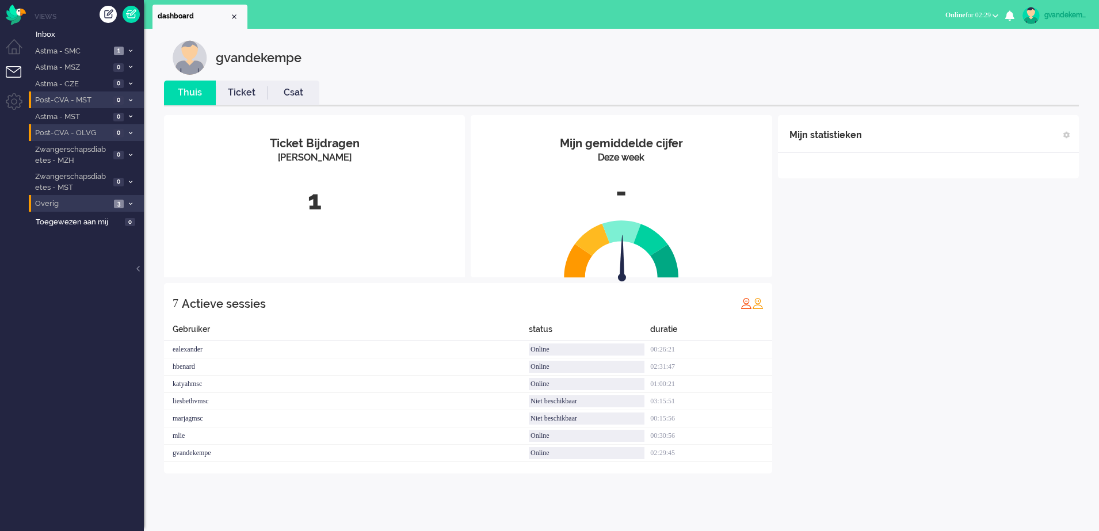
click at [1014, 288] on div "Mijn statistieken + Statistieken toevoegen Bel tijd (gemiddelde dag) Wrapup tij…" at bounding box center [928, 294] width 301 height 358
click at [128, 130] on span at bounding box center [130, 133] width 9 height 6
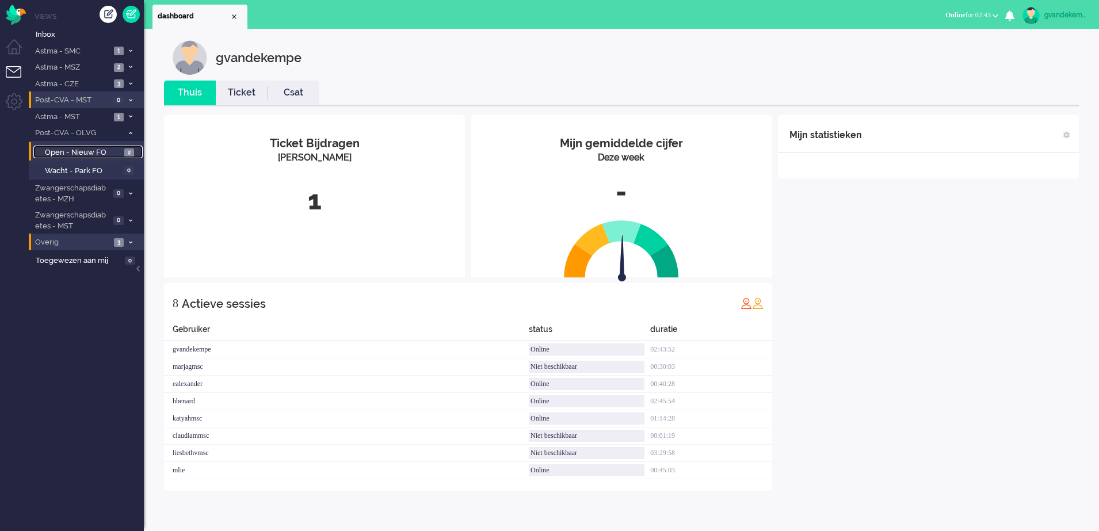
click at [120, 152] on span "Open - Nieuw FO" at bounding box center [83, 152] width 77 height 11
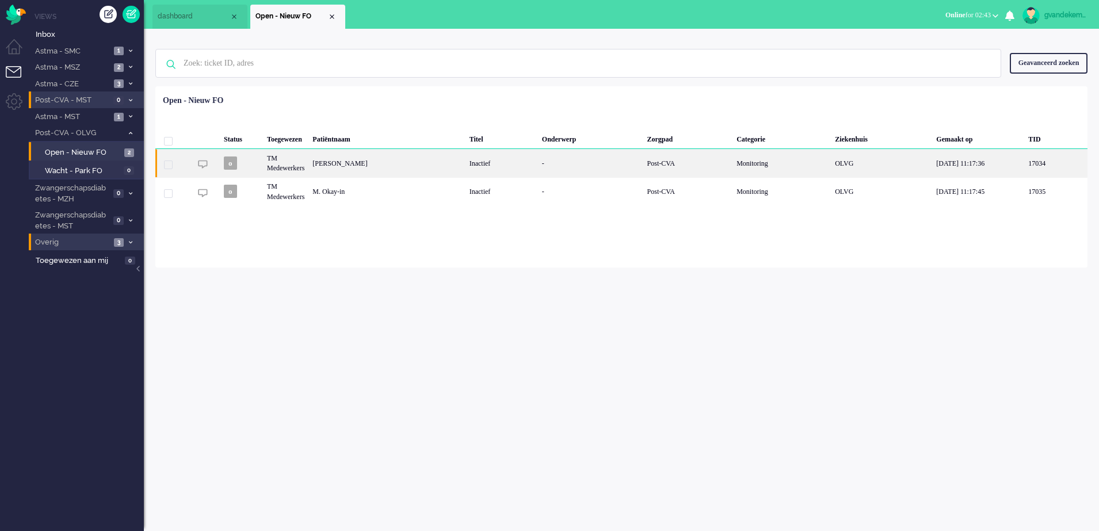
click at [368, 163] on div "[PERSON_NAME]" at bounding box center [386, 163] width 157 height 28
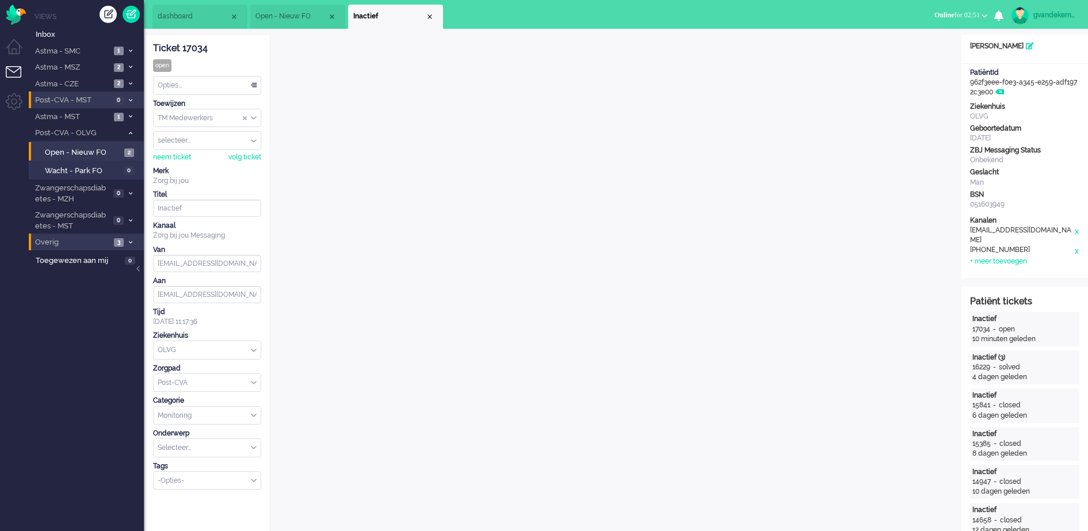
click at [190, 12] on span "dashboard" at bounding box center [194, 17] width 72 height 10
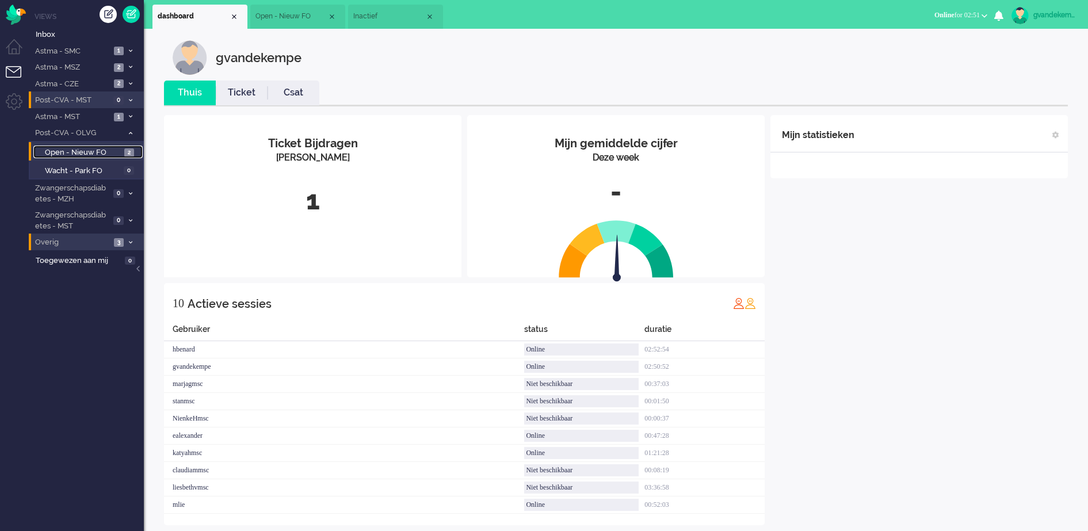
click at [115, 156] on span "Open - Nieuw FO" at bounding box center [83, 152] width 77 height 11
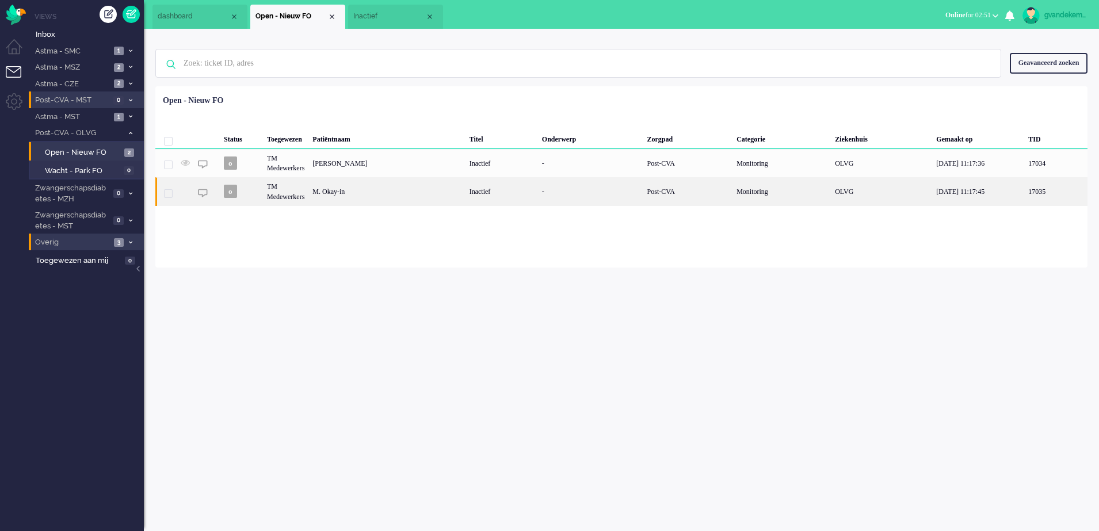
click at [332, 190] on div "M. Okay-in" at bounding box center [386, 191] width 157 height 28
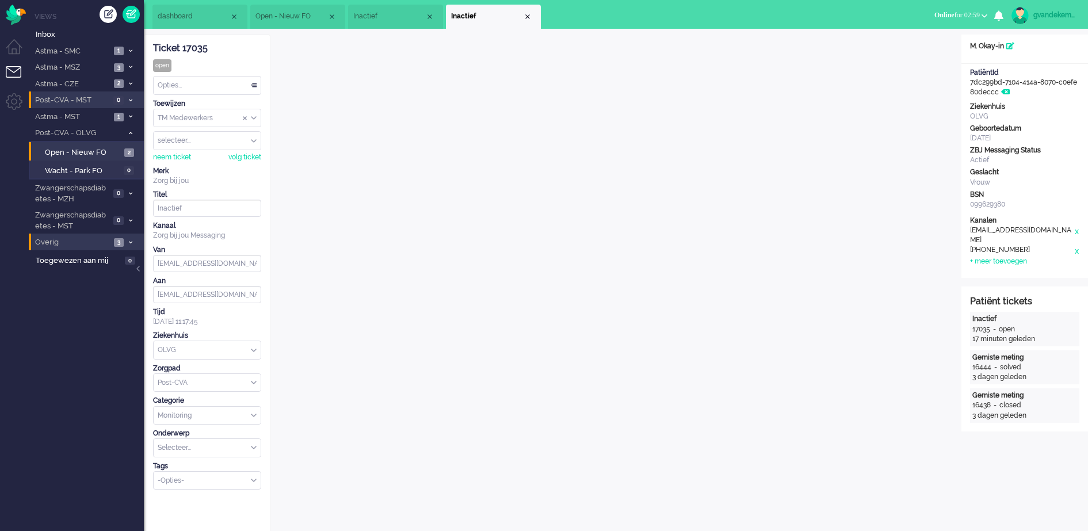
click at [201, 16] on span "dashboard" at bounding box center [194, 17] width 72 height 10
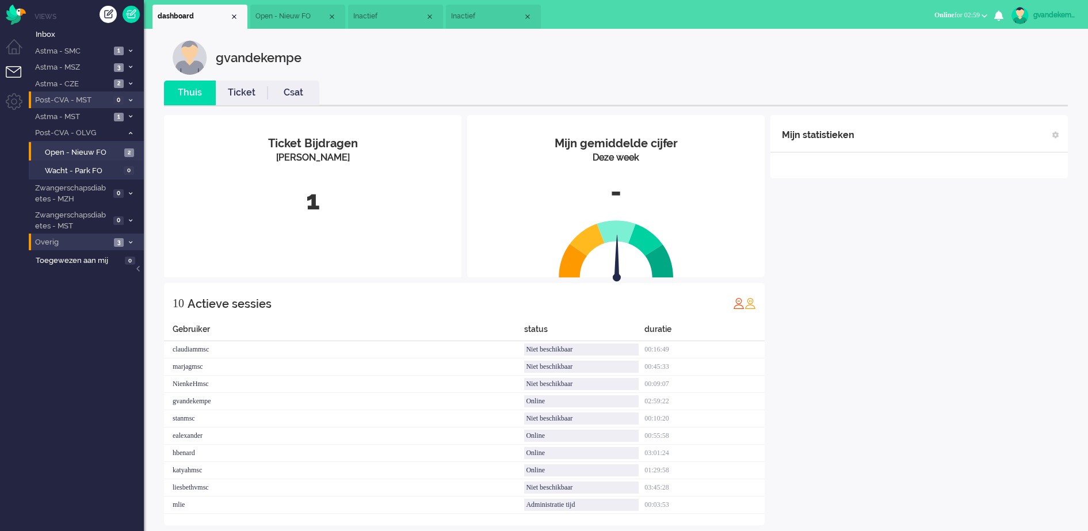
click at [932, 358] on div "Mijn statistieken + Statistieken toevoegen Bel tijd (gemiddelde dag) Wrapup tij…" at bounding box center [918, 320] width 297 height 410
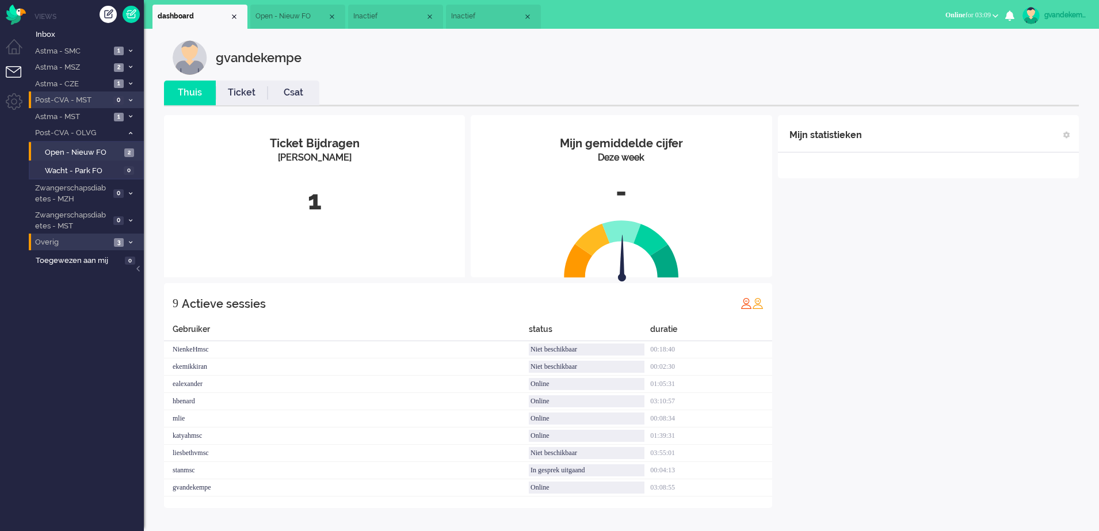
click at [984, 355] on div "Mijn statistieken + Statistieken toevoegen Bel tijd (gemiddelde dag) Wrapup tij…" at bounding box center [928, 311] width 301 height 393
click at [922, 248] on div "Mijn statistieken + Statistieken toevoegen Bel tijd (gemiddelde dag) Wrapup tij…" at bounding box center [928, 303] width 301 height 376
click at [405, 16] on span "Inactief" at bounding box center [389, 17] width 72 height 10
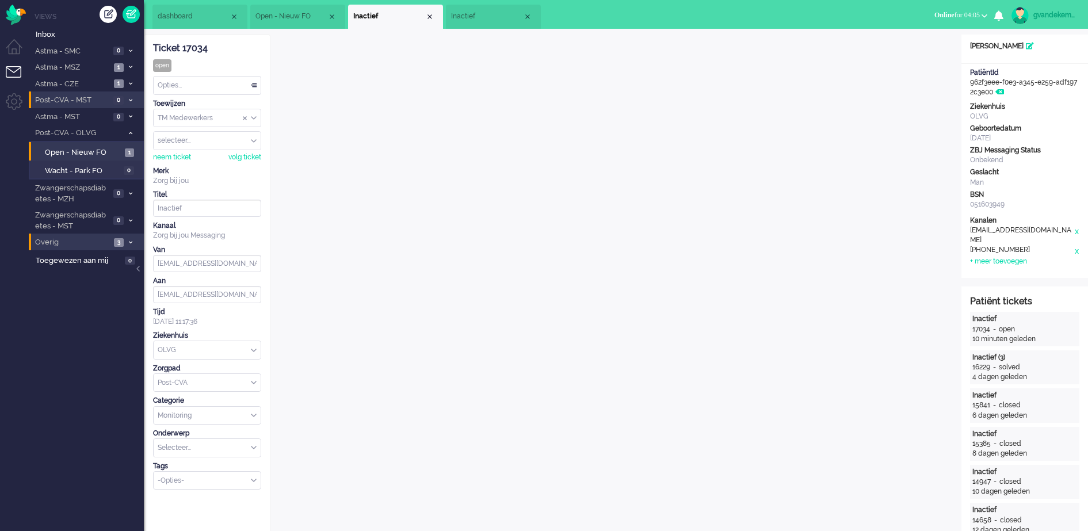
click at [256, 85] on div "Opties..." at bounding box center [207, 86] width 107 height 18
click at [236, 166] on li "Opgelost" at bounding box center [207, 167] width 107 height 17
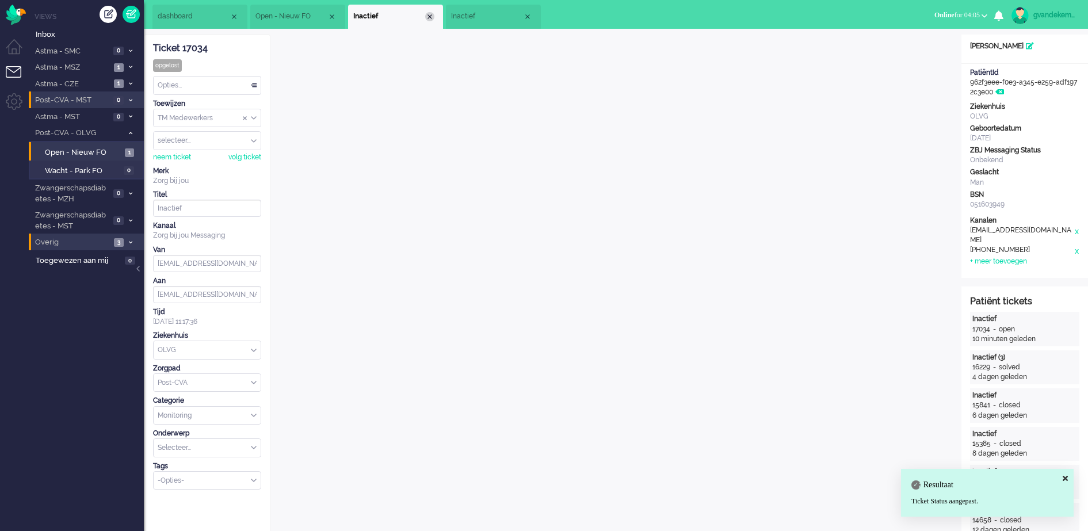
click at [430, 18] on div "Close tab" at bounding box center [429, 16] width 9 height 9
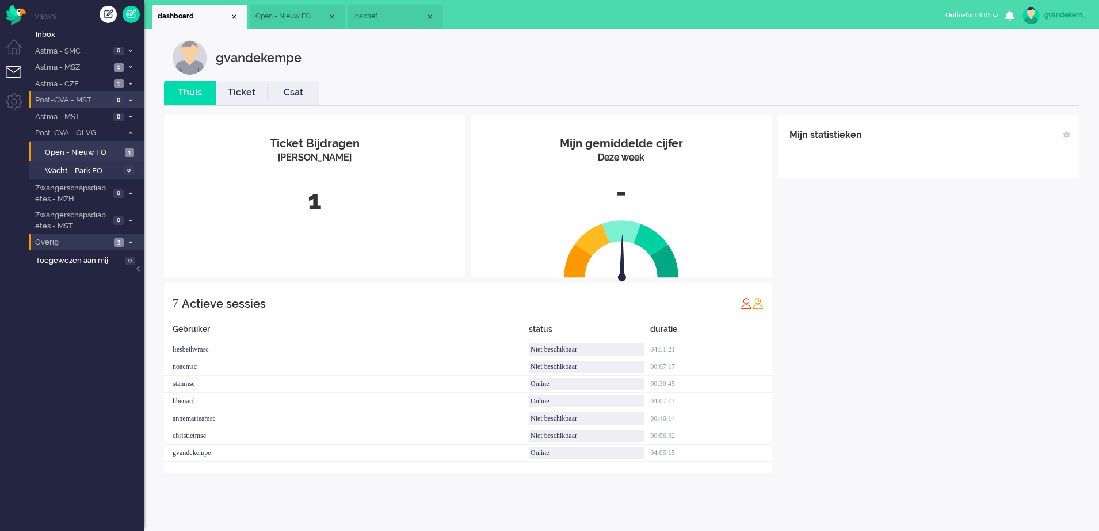
click at [387, 14] on span "Inactief" at bounding box center [389, 17] width 72 height 10
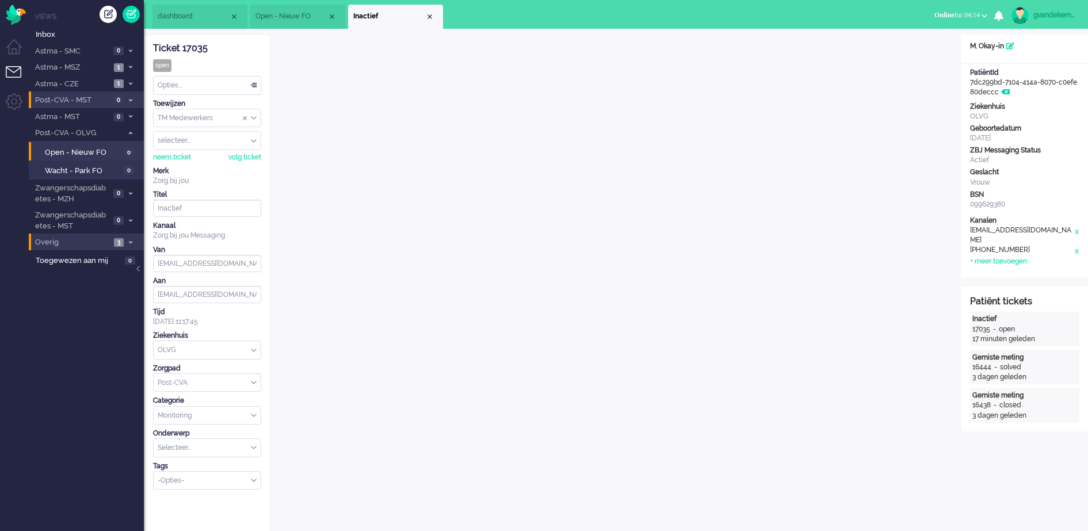
click at [252, 83] on div "Opties..." at bounding box center [207, 86] width 107 height 18
click at [213, 163] on li "Opgelost" at bounding box center [207, 167] width 107 height 17
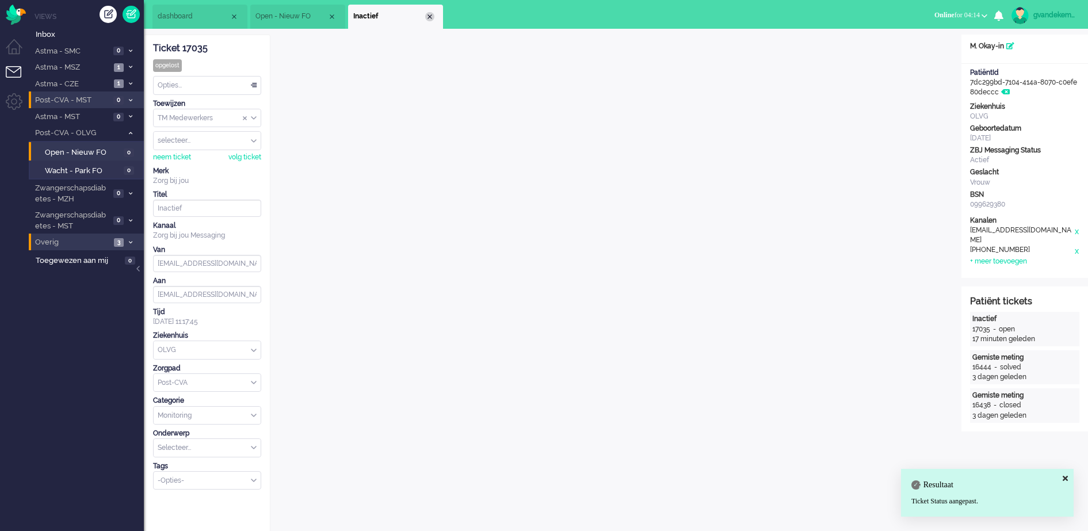
click at [430, 14] on div "Close tab" at bounding box center [429, 16] width 9 height 9
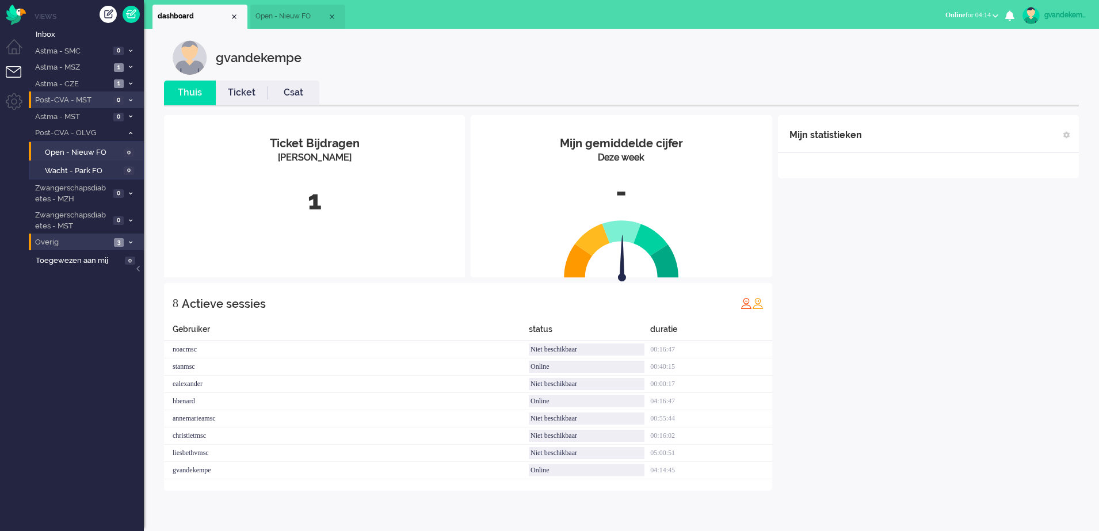
click at [285, 12] on span "Open - Nieuw FO" at bounding box center [291, 17] width 72 height 10
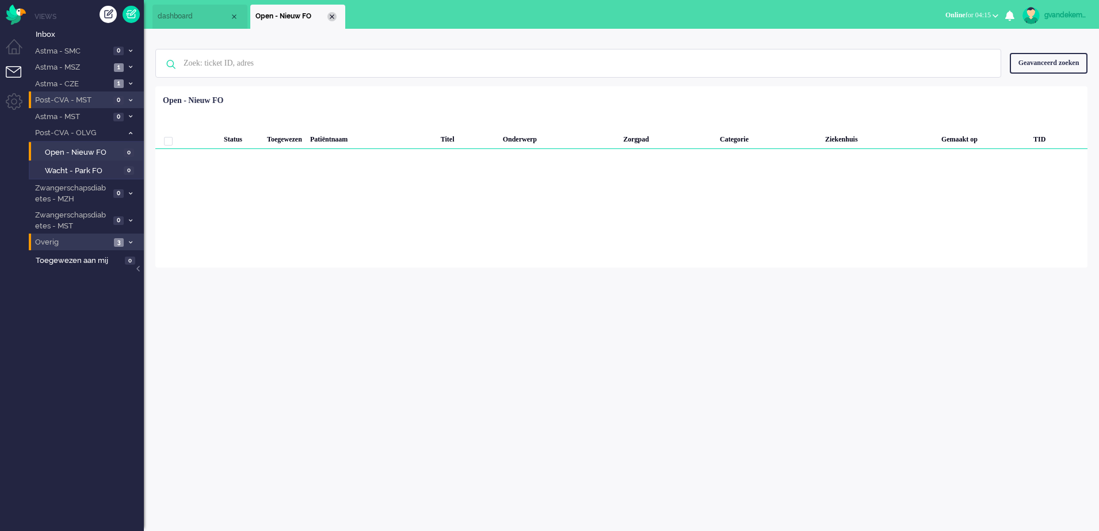
click at [333, 18] on div "Close tab" at bounding box center [331, 16] width 9 height 9
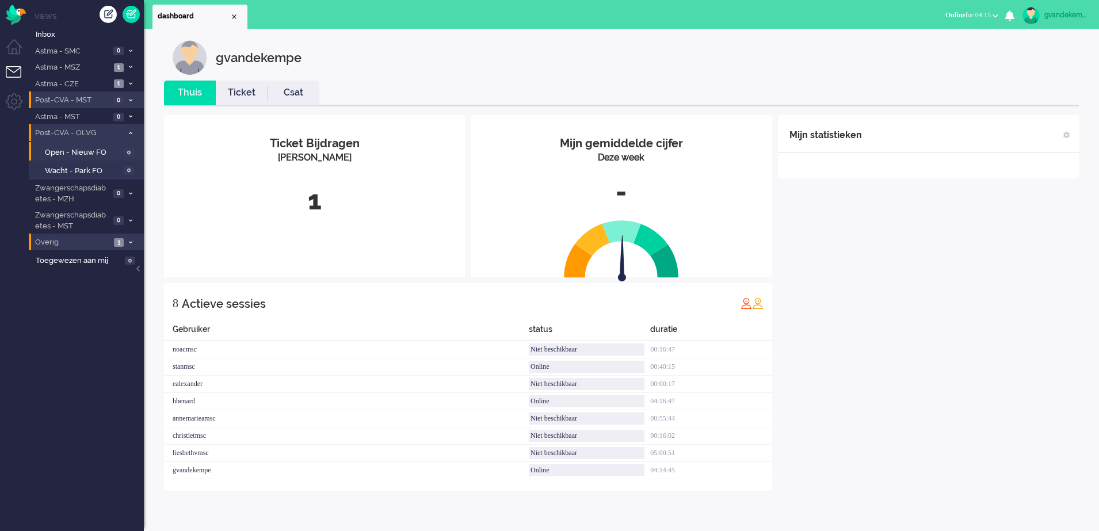
click at [129, 132] on icon at bounding box center [130, 133] width 3 height 4
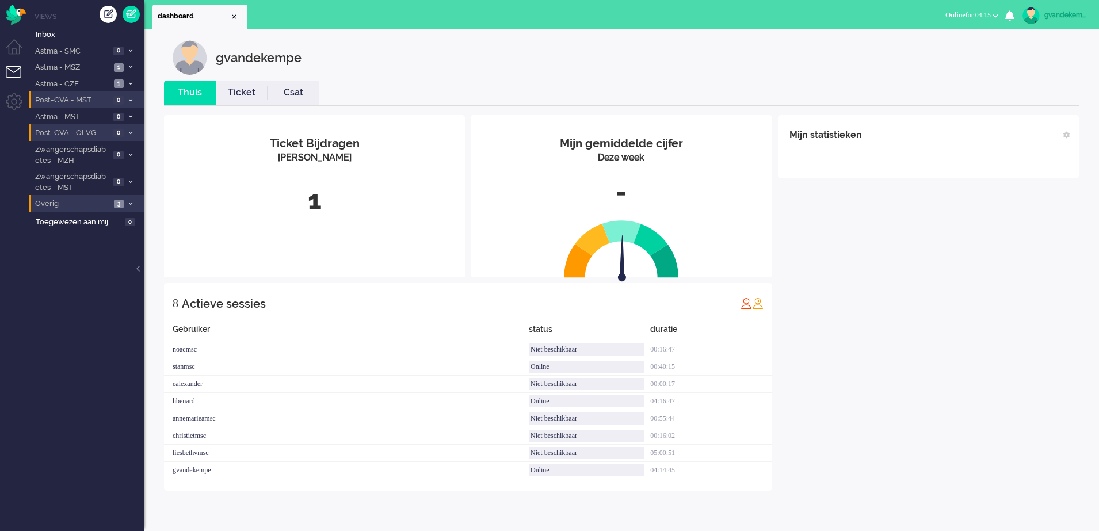
click at [913, 340] on div "Mijn statistieken + Statistieken toevoegen Bel tijd (gemiddelde dag) Wrapup tij…" at bounding box center [928, 303] width 301 height 376
click at [994, 14] on b "button" at bounding box center [996, 16] width 6 height 4
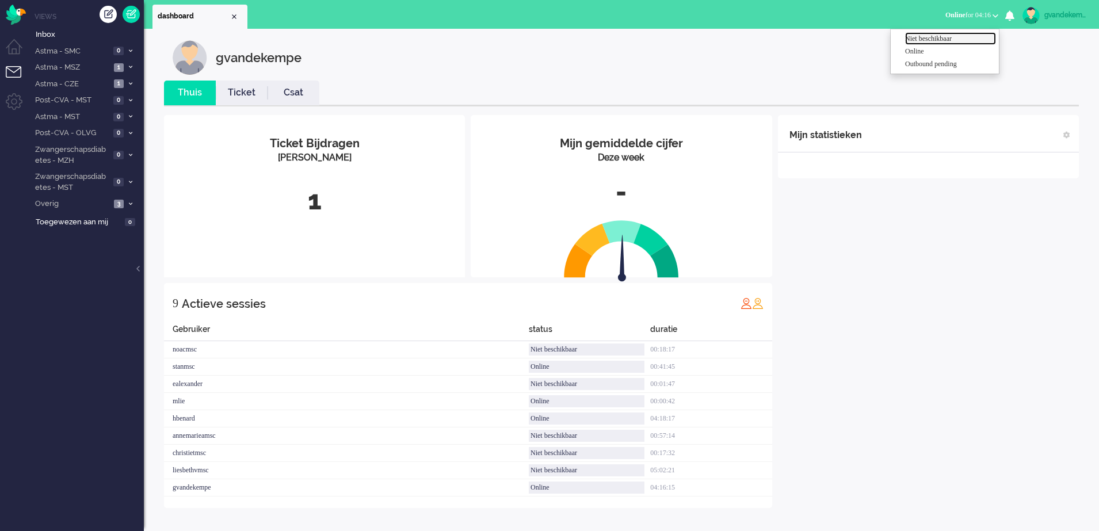
click at [942, 40] on label "Niet beschikbaar" at bounding box center [950, 39] width 91 height 10
click at [993, 16] on b "button" at bounding box center [996, 16] width 6 height 4
click at [914, 49] on label "Online" at bounding box center [950, 52] width 91 height 10
click at [990, 325] on div "Mijn statistieken + Statistieken toevoegen Bel tijd (gemiddelde dag) Wrapup tij…" at bounding box center [928, 311] width 301 height 393
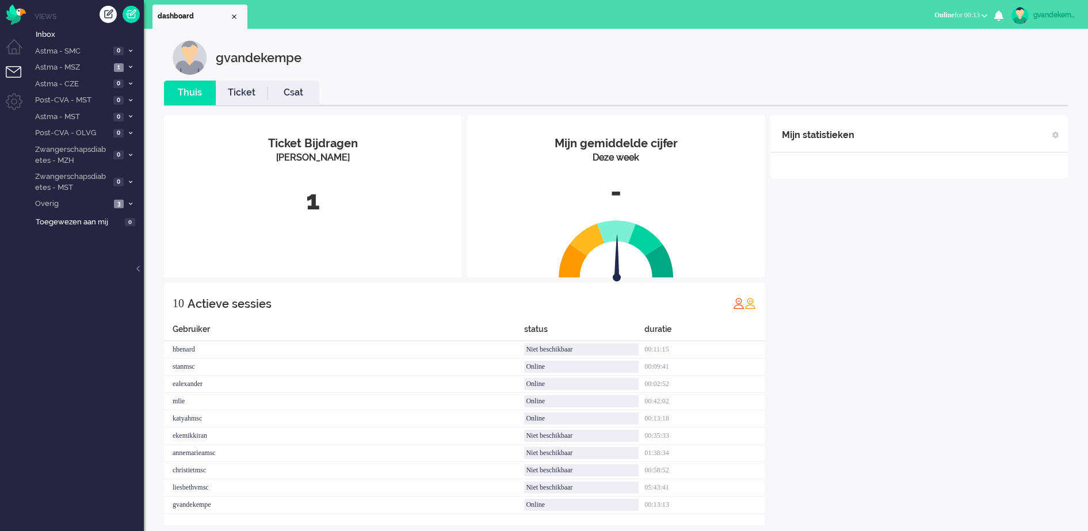
click at [979, 352] on div "Mijn statistieken + Statistieken toevoegen Bel tijd (gemiddelde dag) Wrapup tij…" at bounding box center [918, 320] width 297 height 410
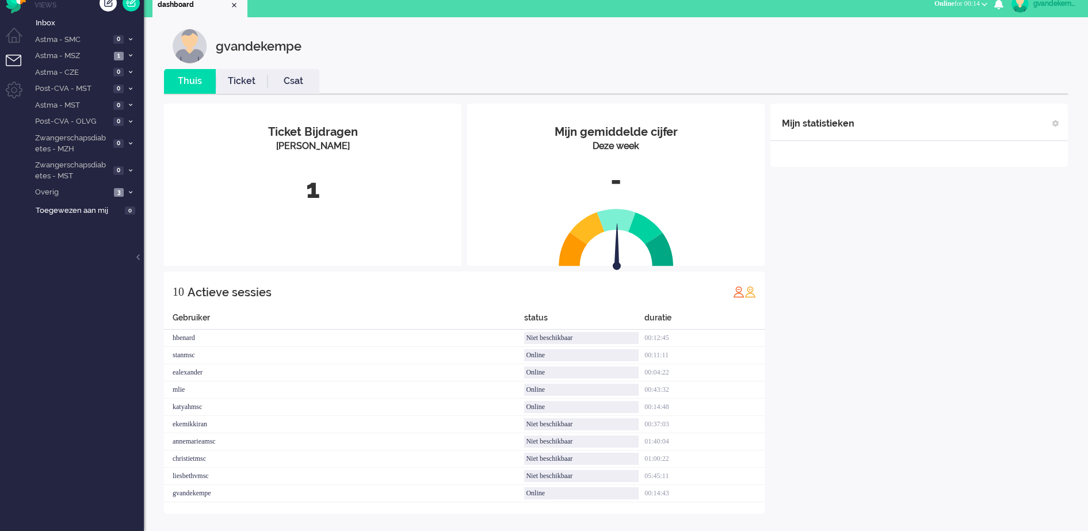
scroll to position [14, 0]
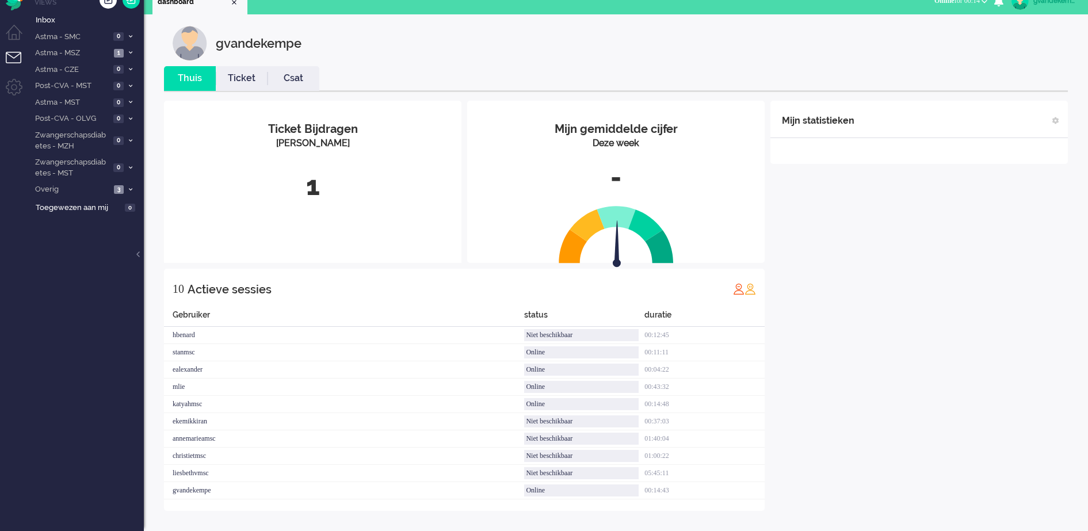
click at [955, 388] on div "Mijn statistieken + Statistieken toevoegen Bel tijd (gemiddelde dag) Wrapup tij…" at bounding box center [918, 306] width 297 height 410
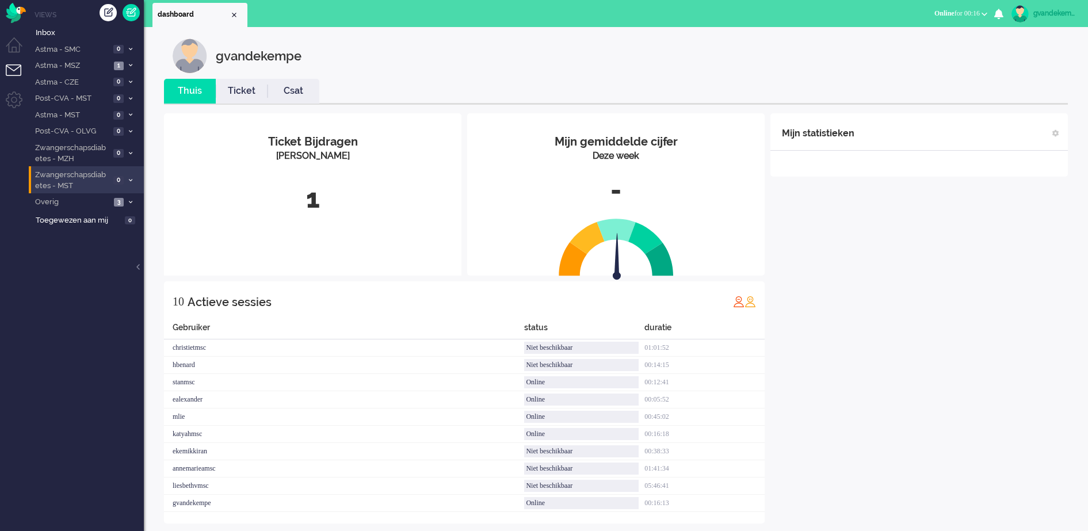
scroll to position [0, 0]
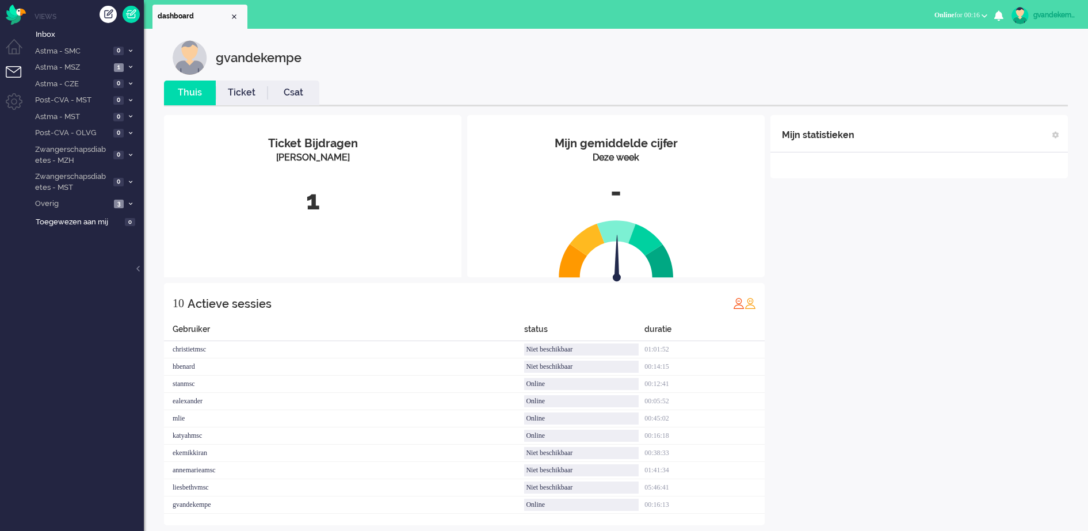
click at [967, 293] on div "Mijn statistieken + Statistieken toevoegen Bel tijd (gemiddelde dag) Wrapup tij…" at bounding box center [918, 320] width 297 height 410
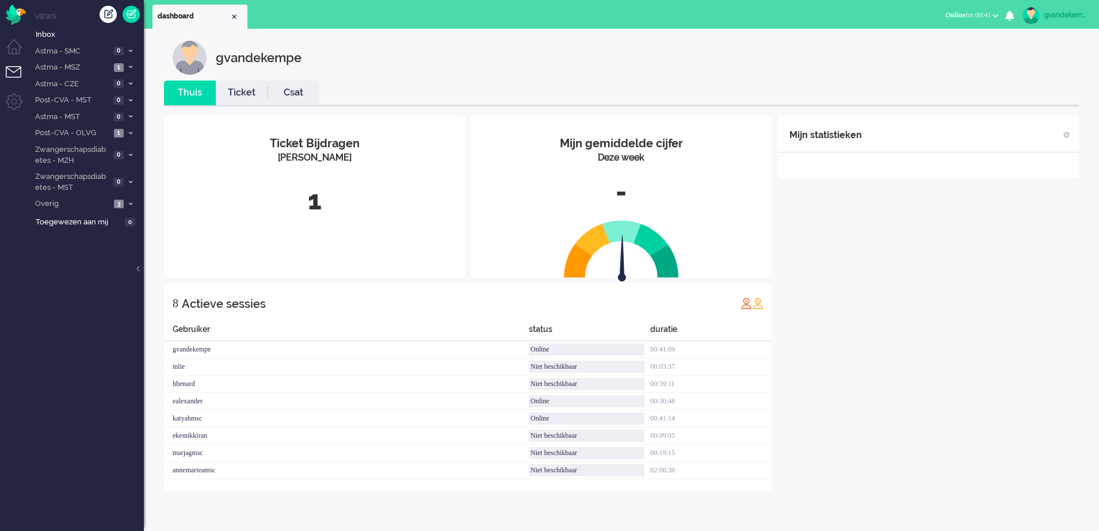
click at [905, 382] on div "Mijn statistieken + Statistieken toevoegen Bel tijd (gemiddelde dag) Wrapup tij…" at bounding box center [928, 303] width 301 height 376
click at [991, 291] on div "Mijn statistieken + Statistieken toevoegen Bel tijd (gemiddelde dag) Wrapup tij…" at bounding box center [928, 285] width 301 height 341
click at [898, 280] on div "Mijn statistieken + Statistieken toevoegen Bel tijd (gemiddelde dag) Wrapup tij…" at bounding box center [928, 285] width 301 height 341
click at [49, 35] on span "Inbox" at bounding box center [90, 34] width 108 height 11
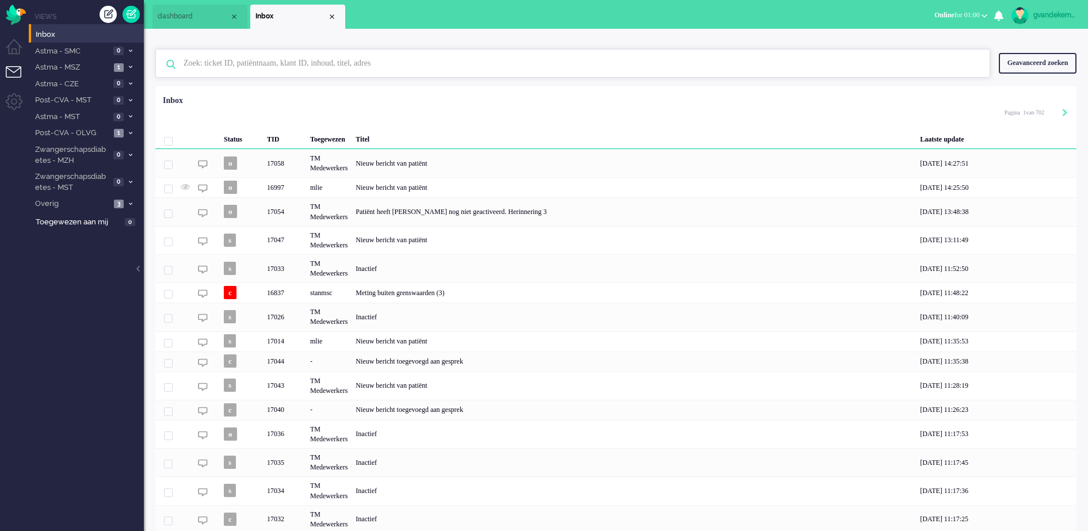
click at [300, 60] on input "text" at bounding box center [574, 63] width 799 height 28
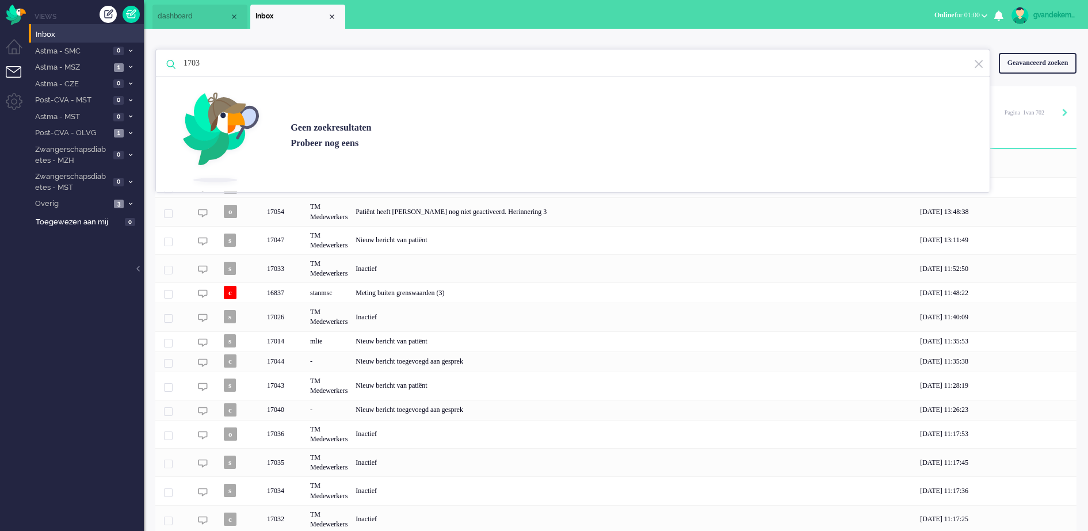
type input "17036"
click at [330, 14] on div "Close tab" at bounding box center [331, 16] width 9 height 9
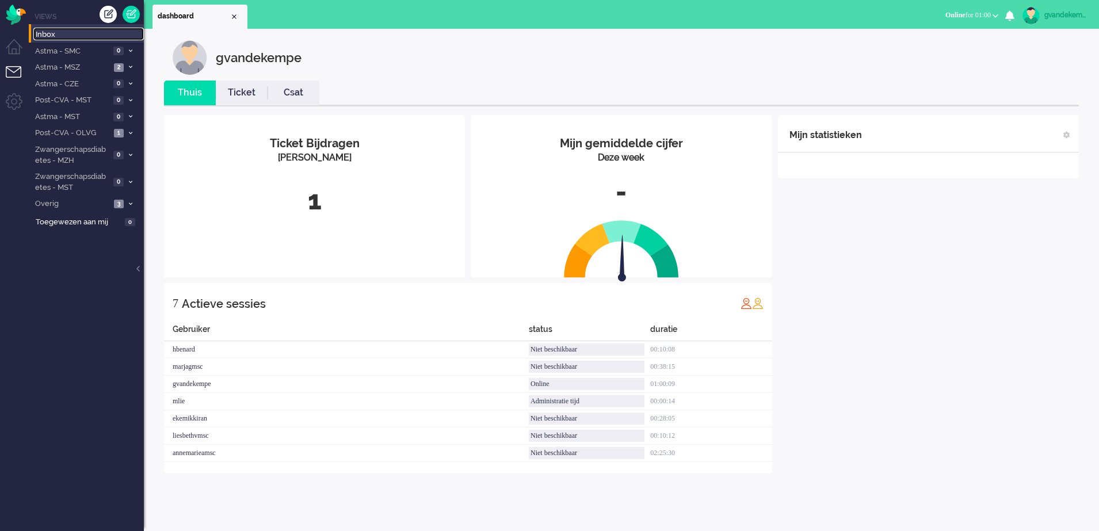
click at [87, 34] on span "Inbox" at bounding box center [90, 34] width 108 height 11
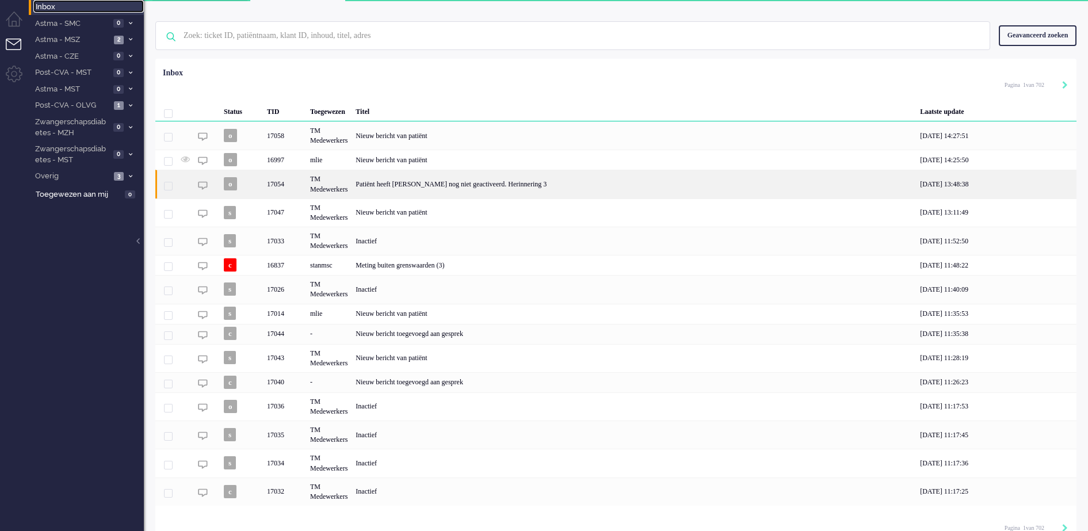
scroll to position [43, 0]
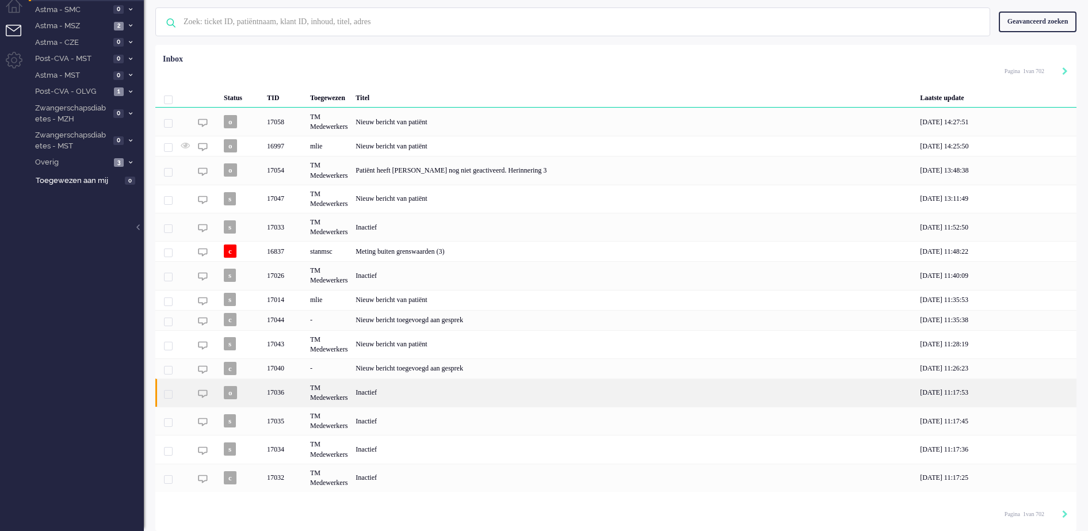
click at [311, 388] on div "TM Medewerkers" at bounding box center [328, 393] width 45 height 28
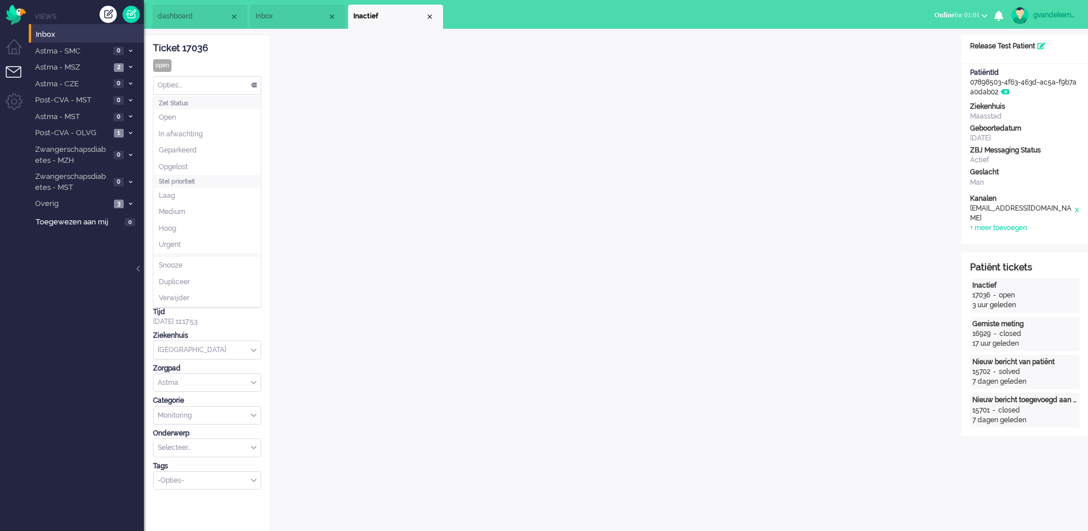
click at [254, 84] on div "Opties..." at bounding box center [207, 86] width 107 height 18
click at [190, 166] on li "Opgelost" at bounding box center [207, 167] width 107 height 17
click at [430, 16] on div "Close tab" at bounding box center [429, 16] width 9 height 9
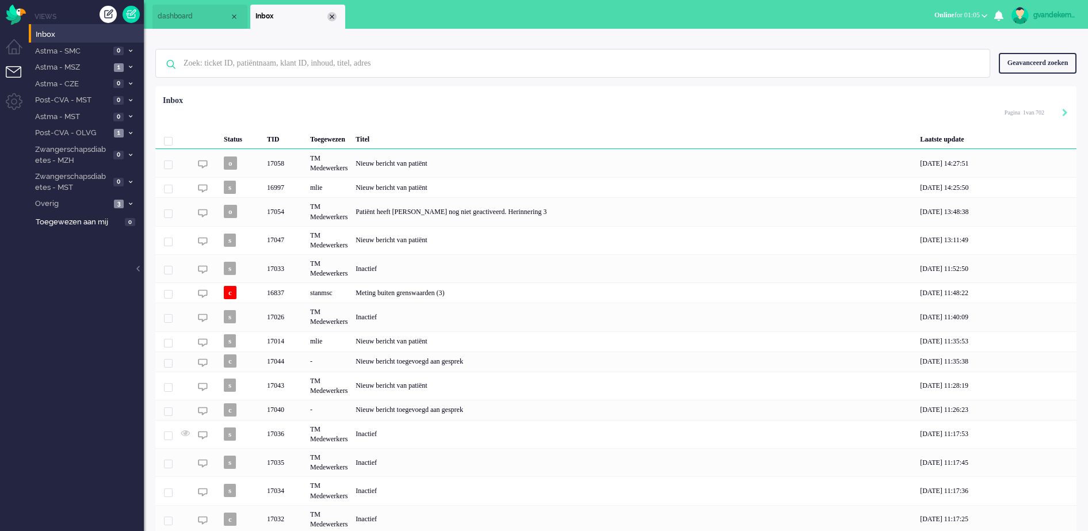
click at [334, 17] on div "Close tab" at bounding box center [331, 16] width 9 height 9
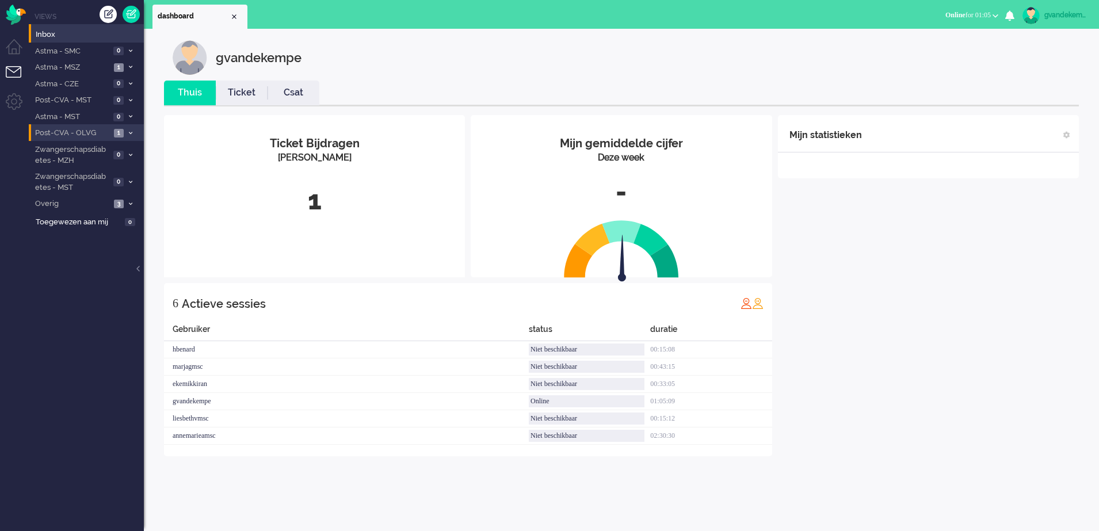
click at [125, 132] on li "Post-CVA - OLVG 1" at bounding box center [86, 132] width 115 height 17
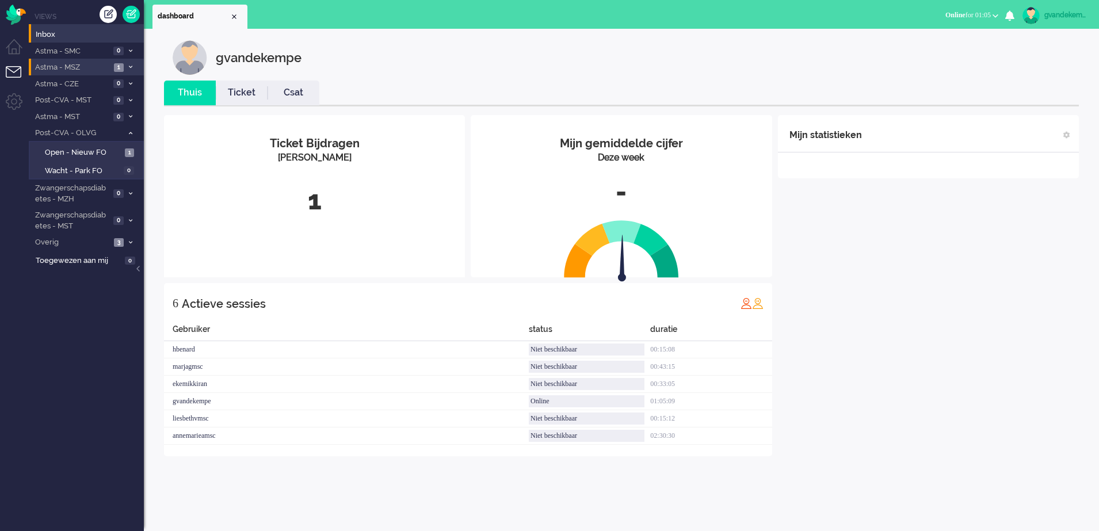
click at [126, 63] on li "Astma - MSZ 1" at bounding box center [86, 67] width 115 height 17
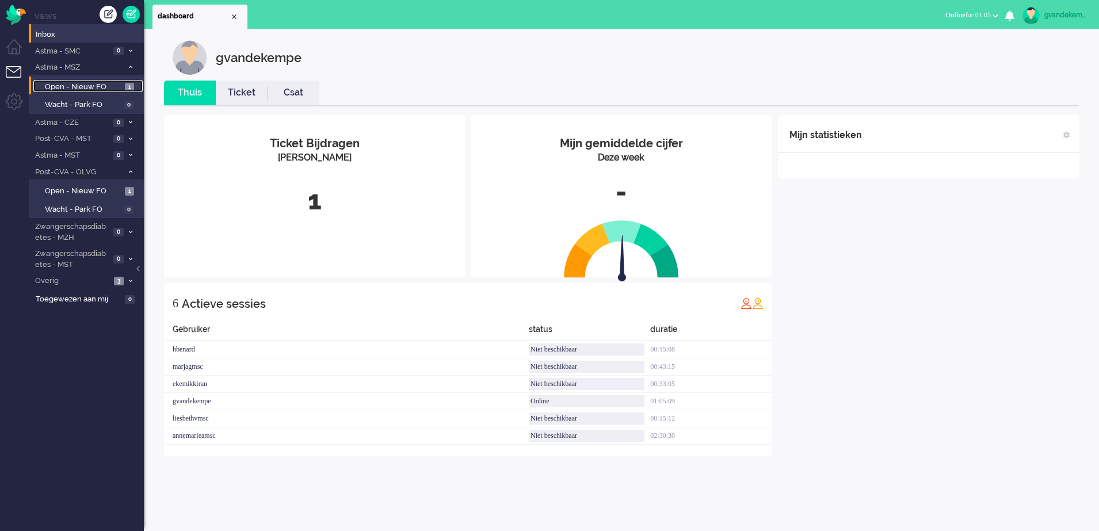
click at [118, 85] on span "Open - Nieuw FO" at bounding box center [83, 87] width 77 height 11
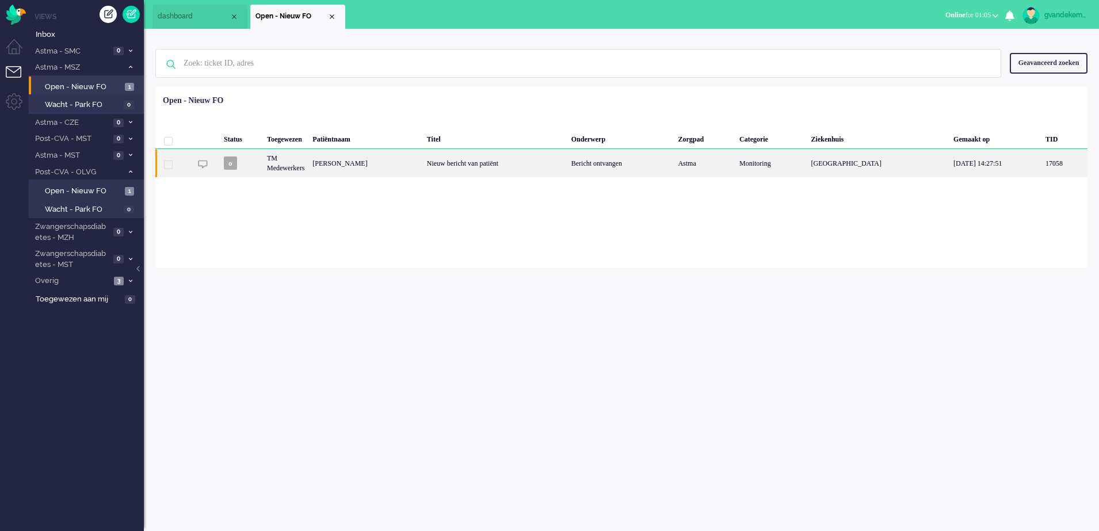
click at [488, 163] on div "Nieuw bericht van patiënt" at bounding box center [495, 163] width 144 height 28
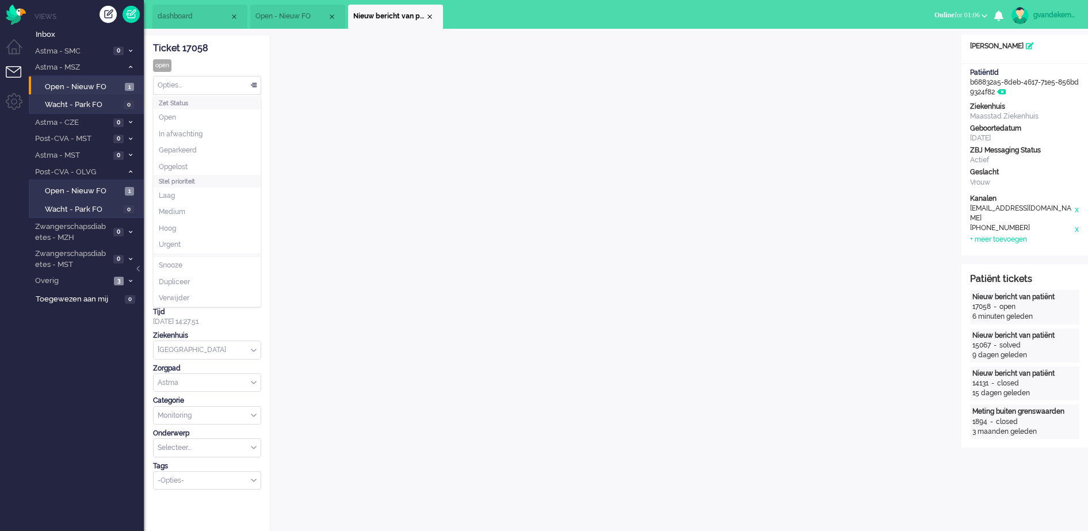
click at [254, 82] on div "Opties..." at bounding box center [207, 86] width 107 height 18
click at [173, 165] on span "Opgelost" at bounding box center [173, 167] width 29 height 10
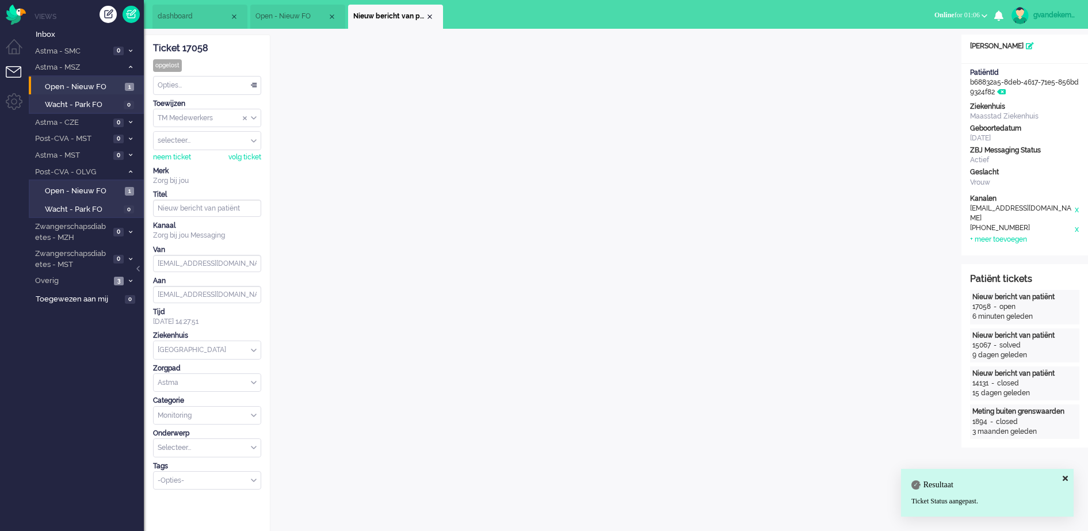
click at [430, 14] on div "Close tab" at bounding box center [429, 16] width 9 height 9
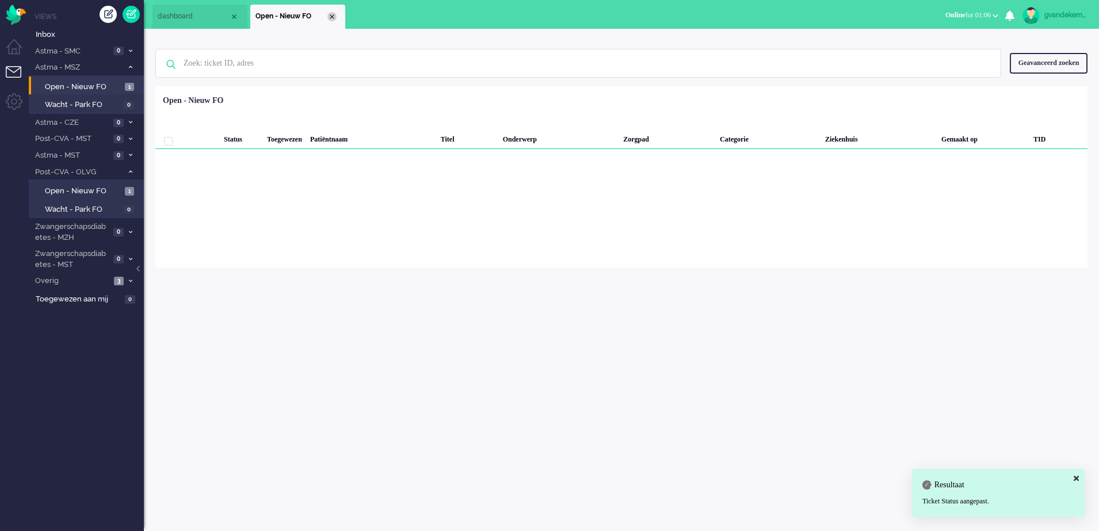
click at [330, 13] on div "Close tab" at bounding box center [331, 16] width 9 height 9
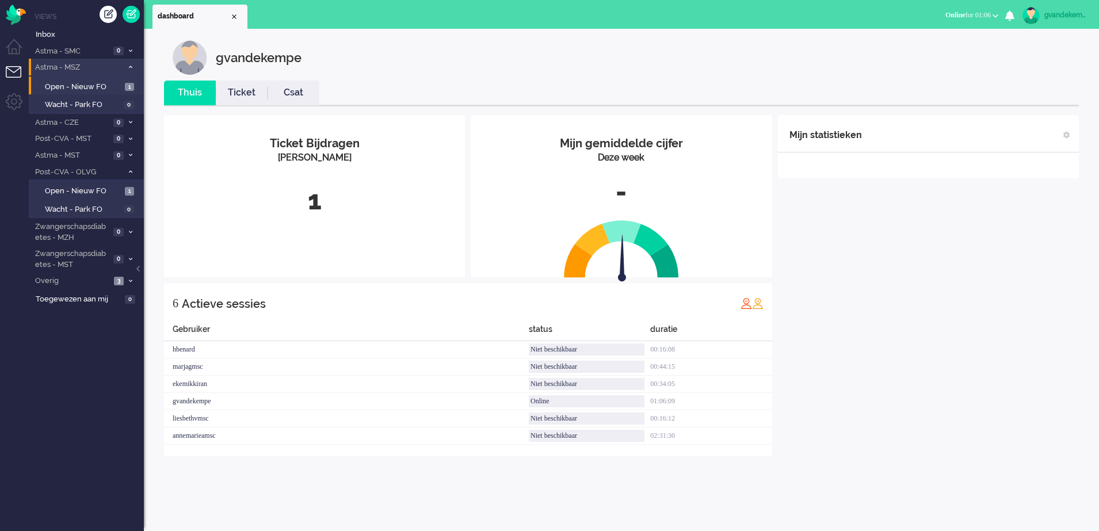
click at [131, 66] on icon at bounding box center [130, 67] width 3 height 4
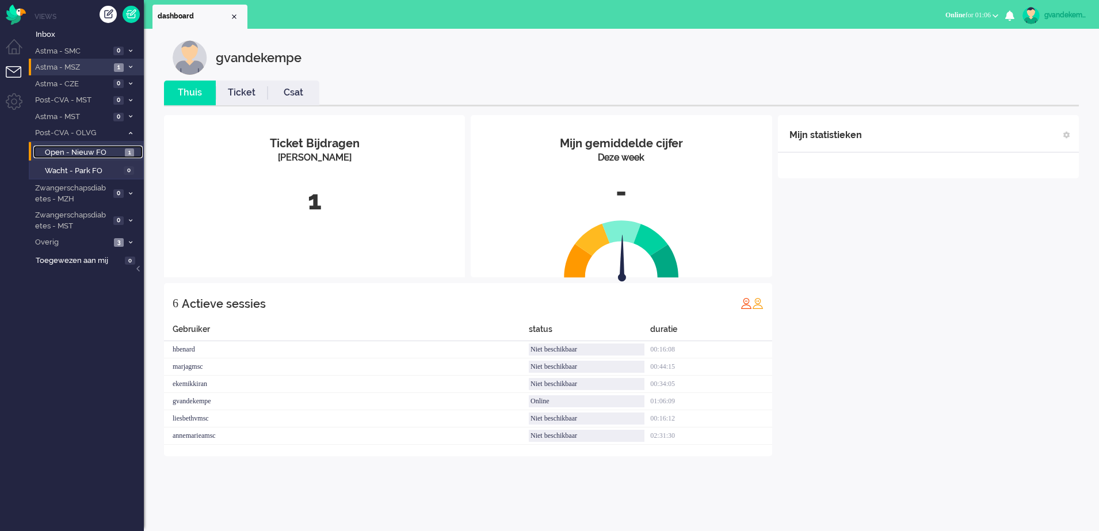
click at [100, 152] on span "Open - Nieuw FO" at bounding box center [83, 152] width 77 height 11
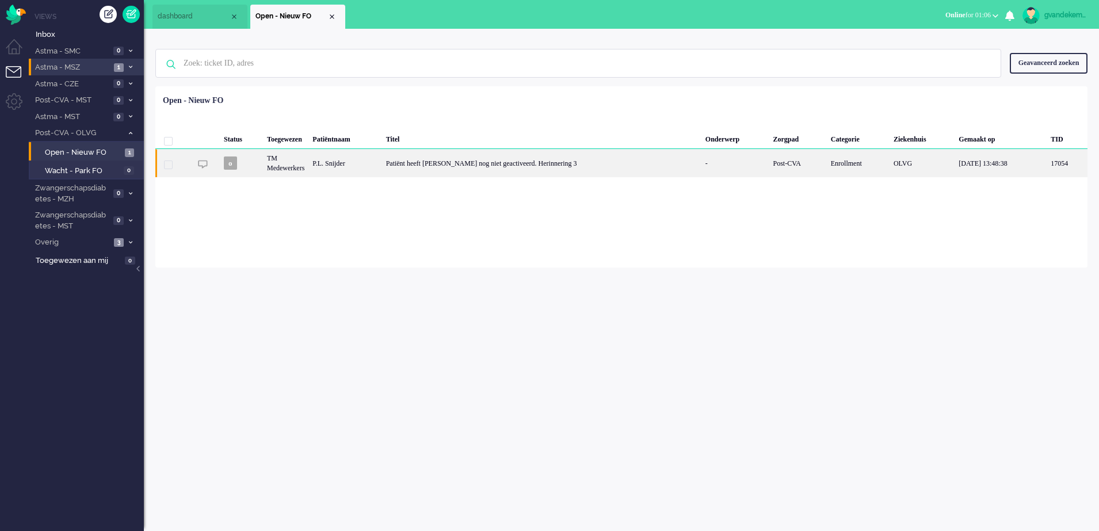
click at [381, 160] on div "P.L. Snijder" at bounding box center [344, 163] width 73 height 28
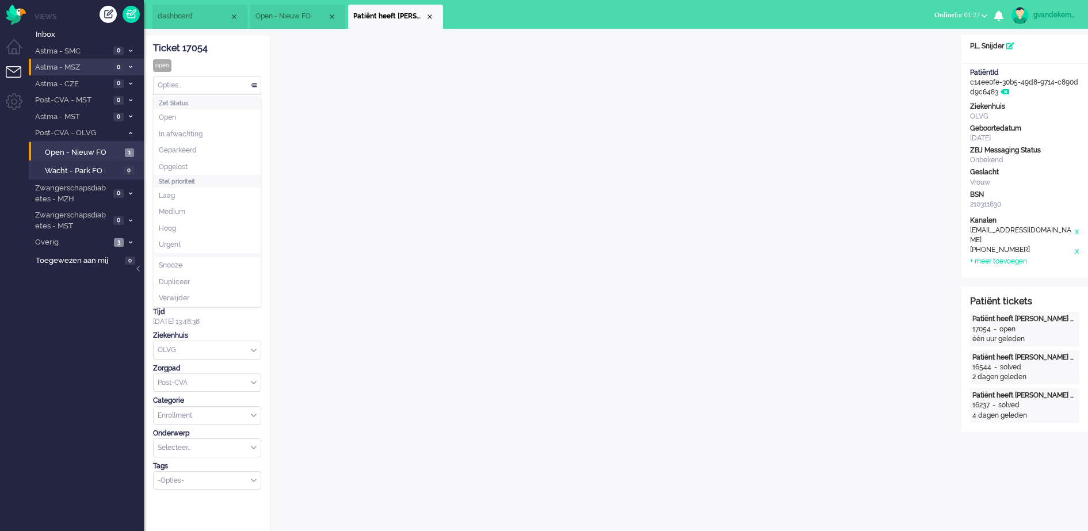
click at [254, 85] on div "Opties..." at bounding box center [207, 86] width 107 height 18
click at [224, 163] on li "Opgelost" at bounding box center [207, 167] width 107 height 17
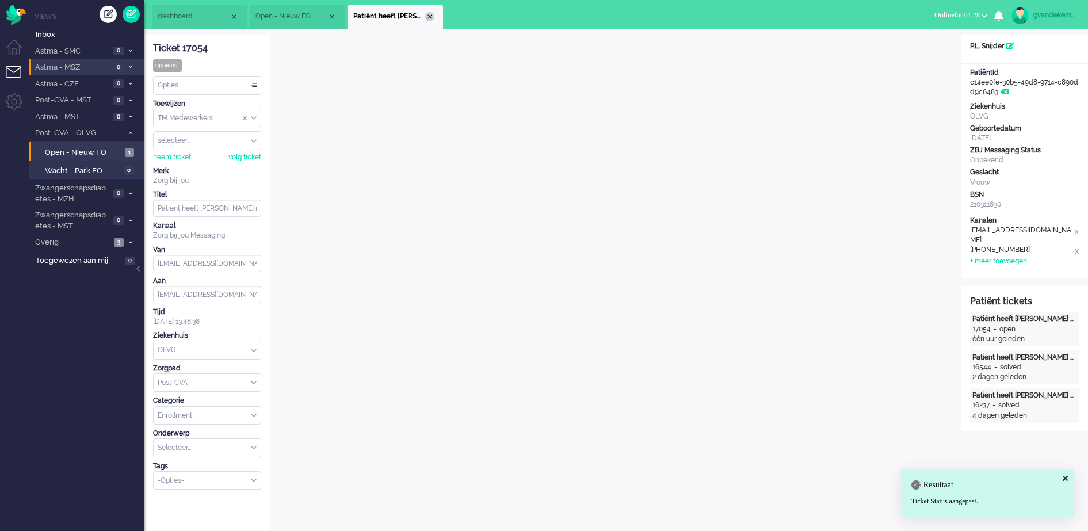
click at [432, 13] on div "Close tab" at bounding box center [429, 16] width 9 height 9
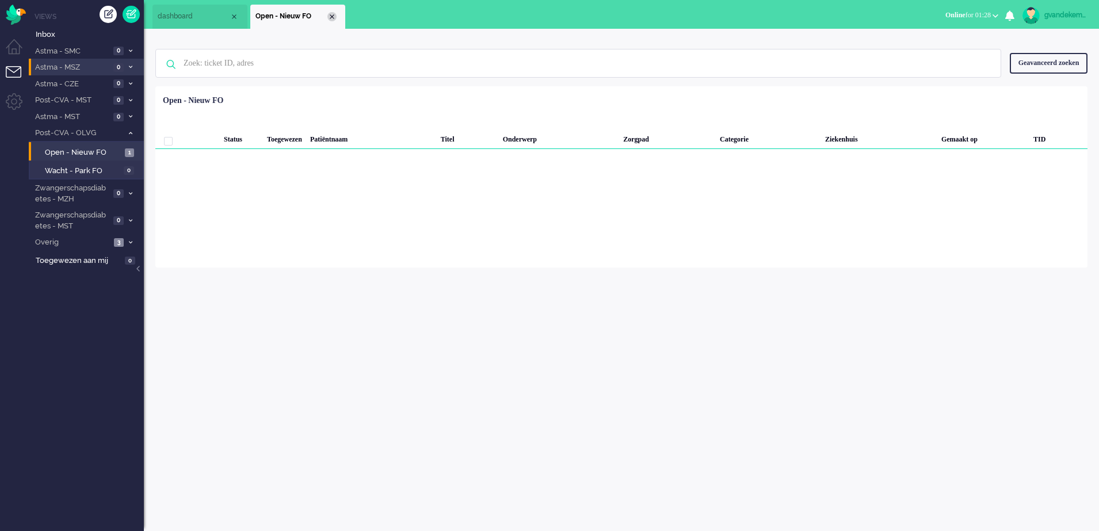
click at [331, 17] on div "Close tab" at bounding box center [331, 16] width 9 height 9
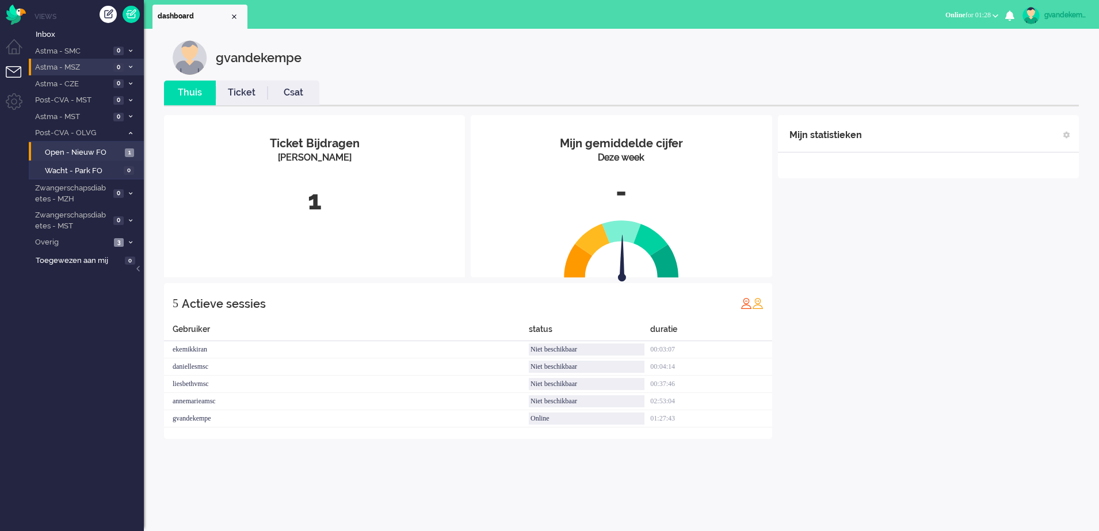
click at [1010, 348] on div "Mijn statistieken + Statistieken toevoegen Bel tijd (gemiddelde dag) Wrapup tij…" at bounding box center [928, 277] width 301 height 324
click at [939, 322] on div "Mijn statistieken + Statistieken toevoegen Bel tijd (gemiddelde dag) Wrapup tij…" at bounding box center [928, 285] width 301 height 341
click at [129, 132] on icon at bounding box center [130, 133] width 3 height 4
